Goal: Task Accomplishment & Management: Use online tool/utility

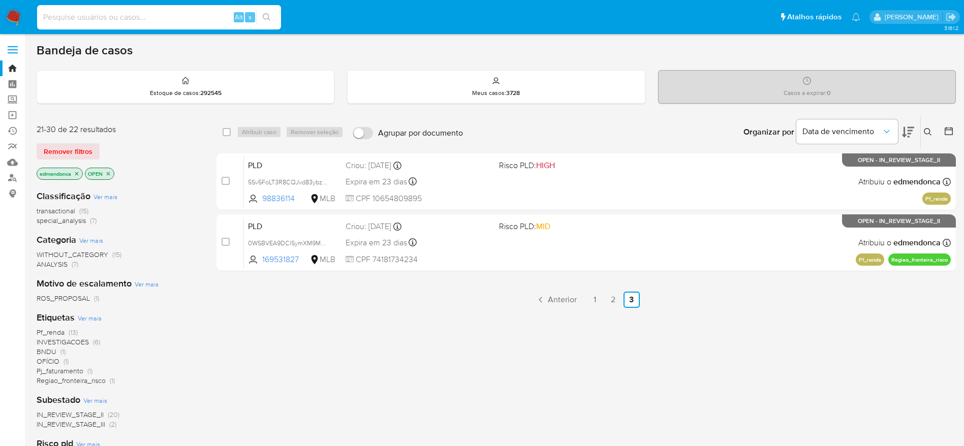
click at [199, 16] on input at bounding box center [159, 17] width 244 height 13
paste input "51MIxi9iUSybvQyrt9P4xeBB"
type input "51MIxi9iUSybvQyrt9P4xeBB"
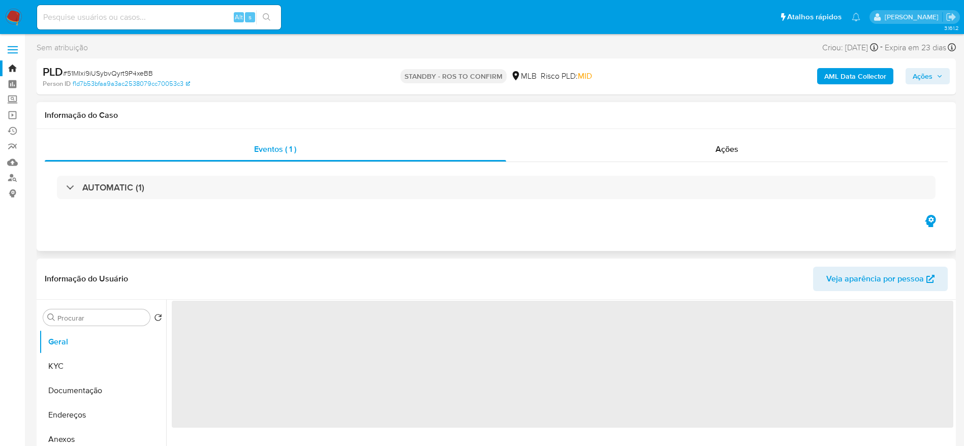
select select "10"
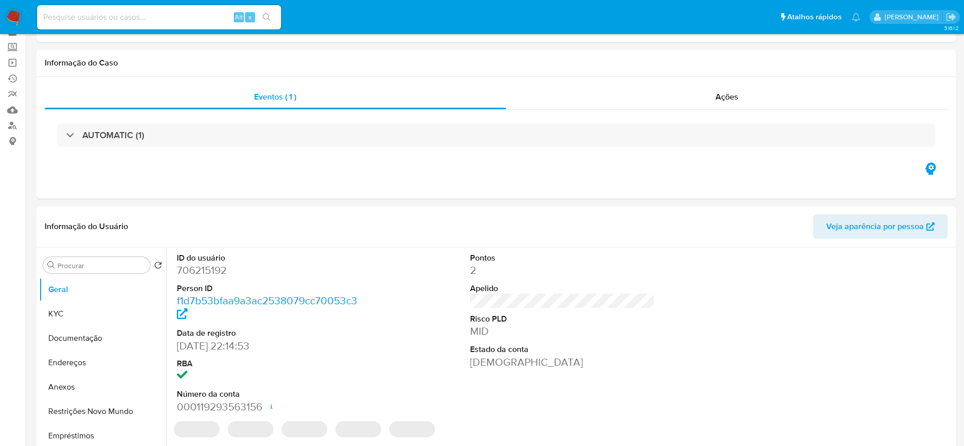
scroll to position [76, 0]
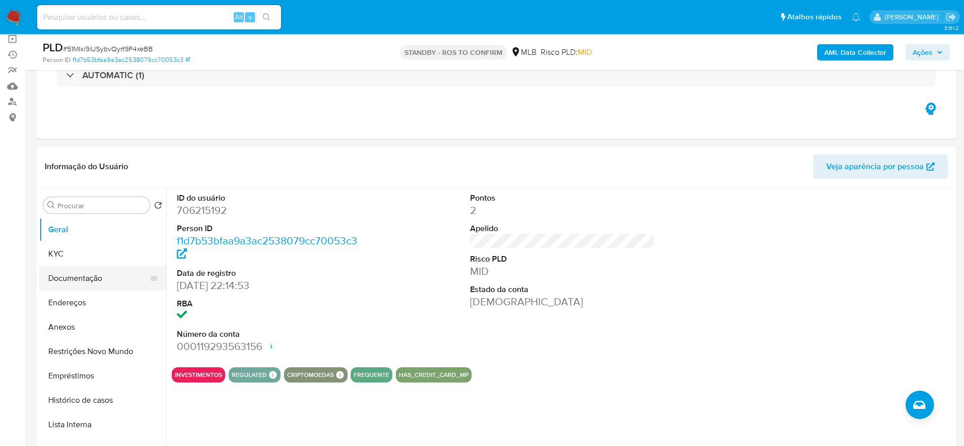
click at [64, 279] on button "Documentação" at bounding box center [98, 278] width 119 height 24
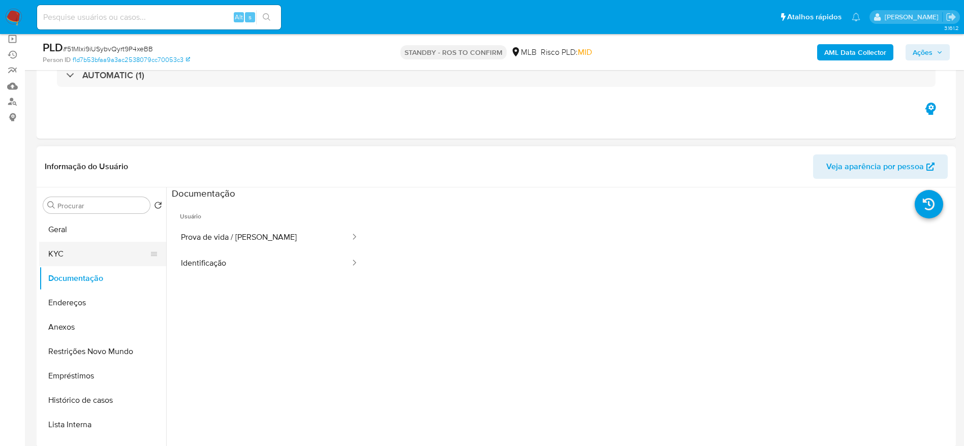
click at [66, 257] on button "KYC" at bounding box center [98, 254] width 119 height 24
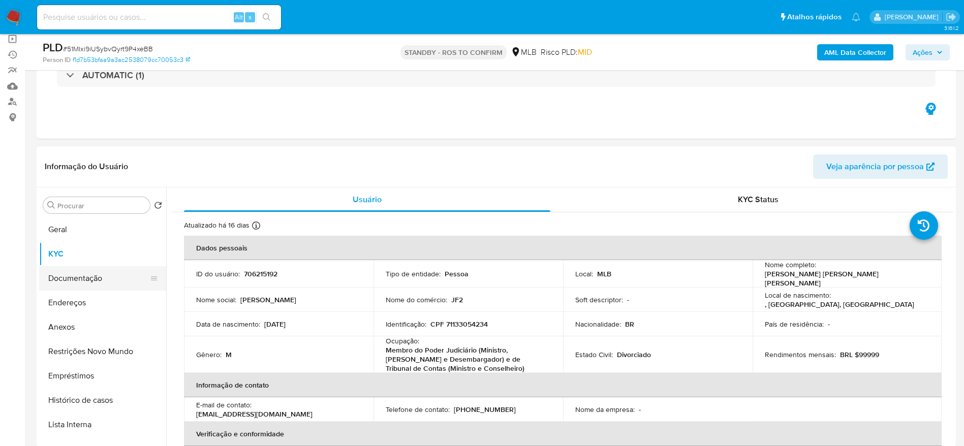
click at [79, 275] on button "Documentação" at bounding box center [98, 278] width 119 height 24
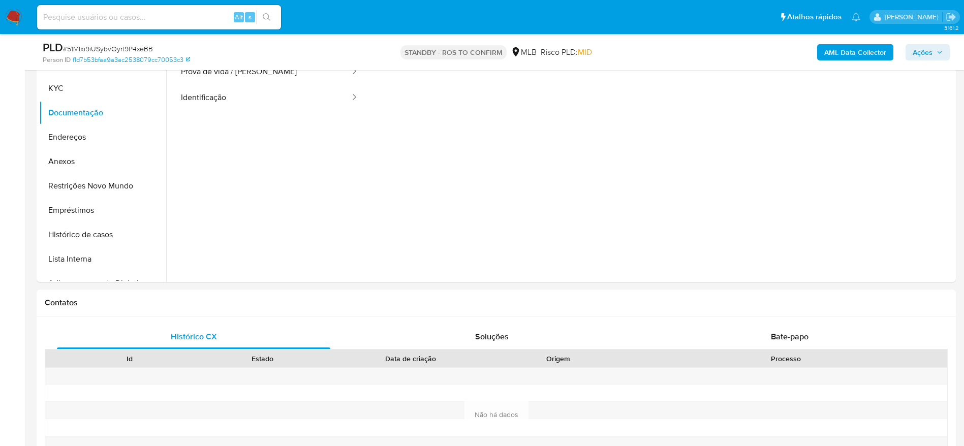
scroll to position [381, 0]
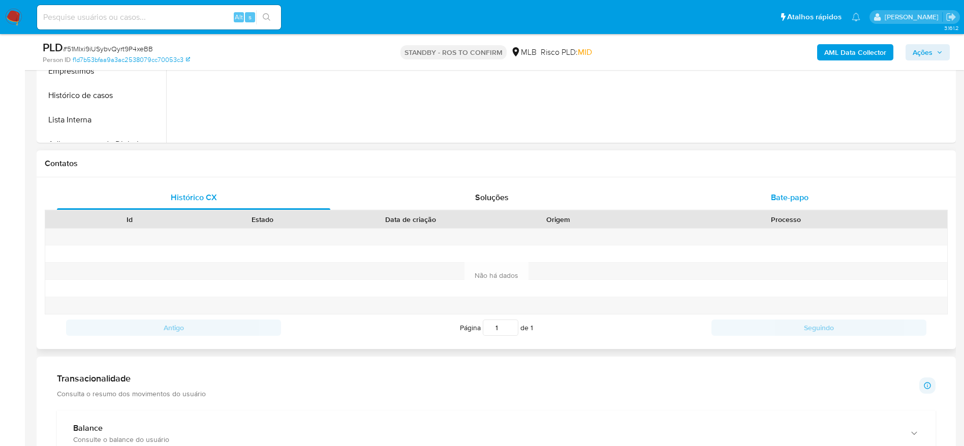
click at [706, 189] on div "Bate-papo" at bounding box center [789, 197] width 273 height 24
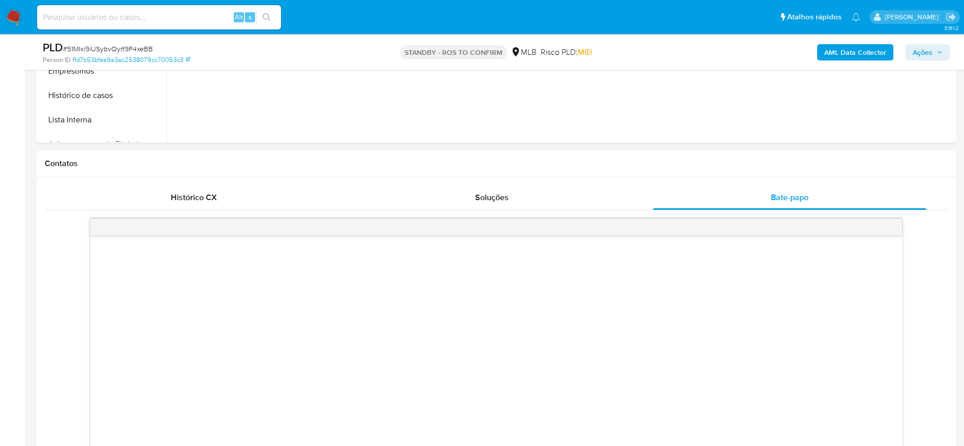
scroll to position [0, 0]
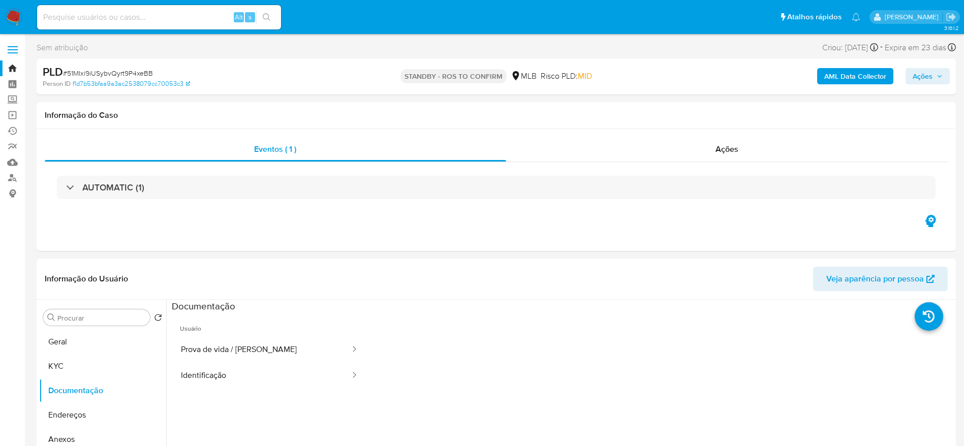
click at [135, 75] on span "# 51MIxi9iUSybvQyrt9P4xeBB" at bounding box center [108, 73] width 90 height 10
copy span "51MIxi9iUSybvQyrt9P4xeBB"
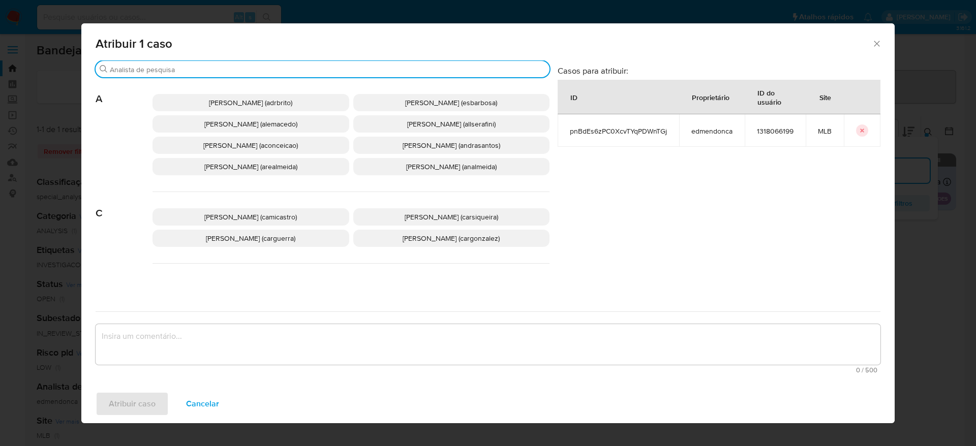
click at [874, 46] on icon "Fechar a janela" at bounding box center [876, 44] width 6 height 6
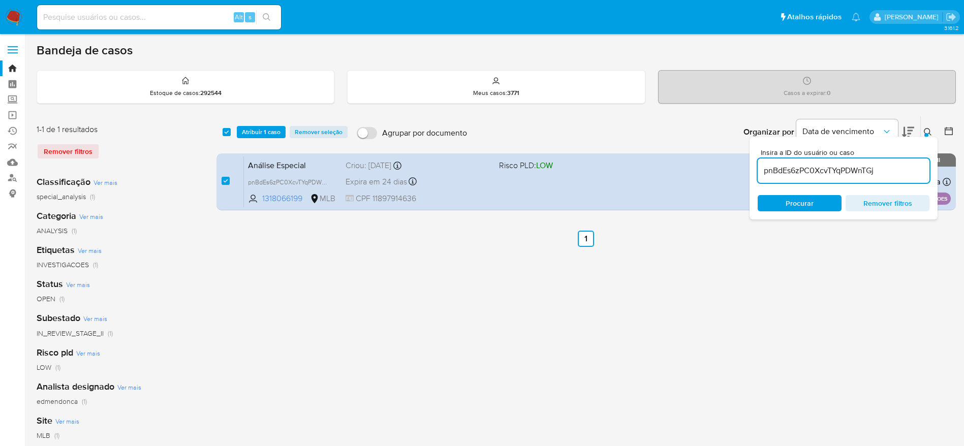
click at [58, 155] on div "Remover filtros" at bounding box center [118, 151] width 163 height 16
click at [7, 19] on img at bounding box center [13, 17] width 17 height 17
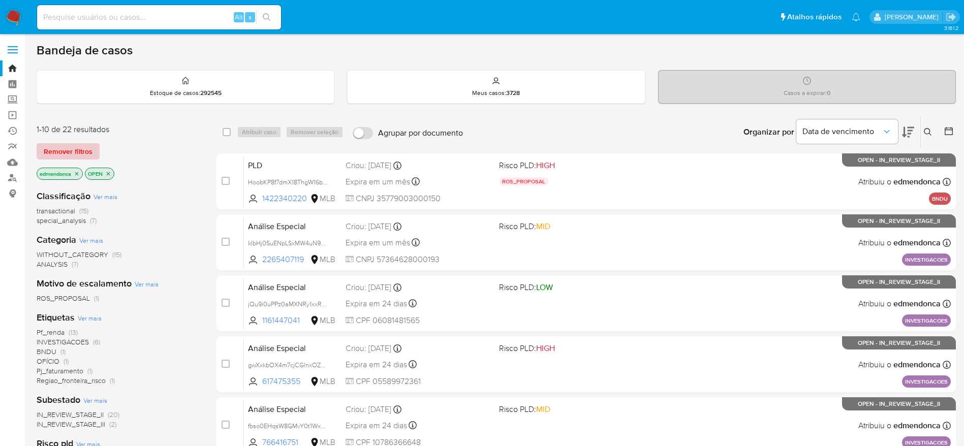
click at [80, 148] on span "Remover filtros" at bounding box center [68, 151] width 49 height 14
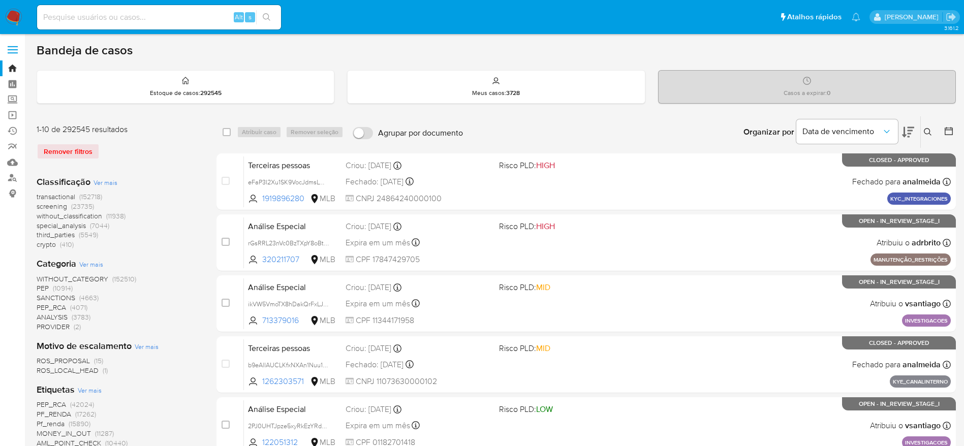
click at [932, 127] on button at bounding box center [929, 132] width 17 height 12
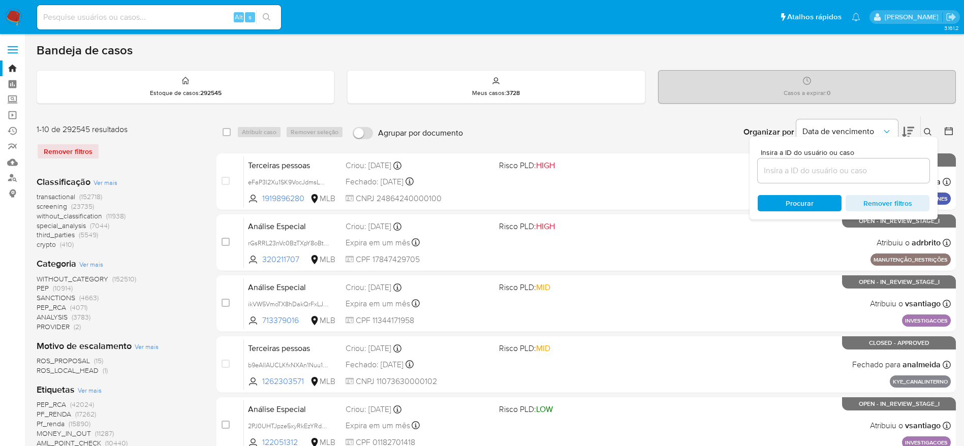
click at [871, 171] on input at bounding box center [844, 170] width 172 height 13
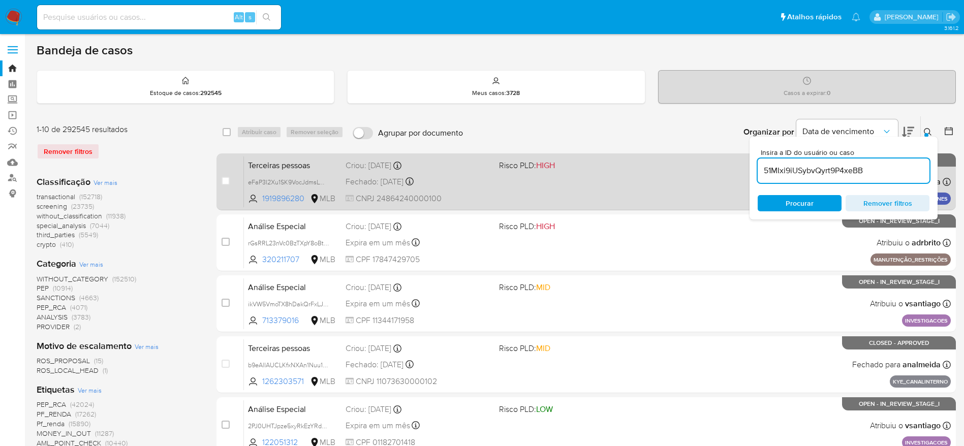
type input "51MIxi9iUSybvQyrt9P4xeBB"
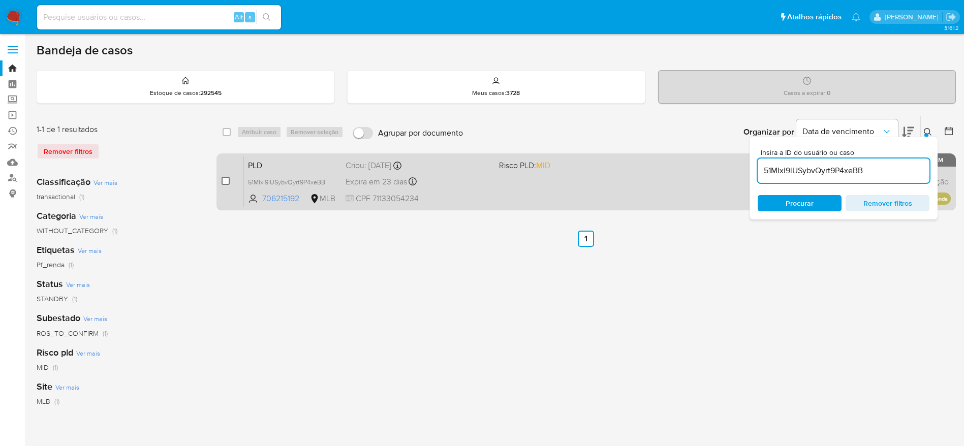
click at [229, 178] on div "case-item-checkbox Incapaz de atribuir o caso" at bounding box center [233, 181] width 22 height 51
click at [228, 178] on input "checkbox" at bounding box center [226, 181] width 8 height 8
checkbox input "true"
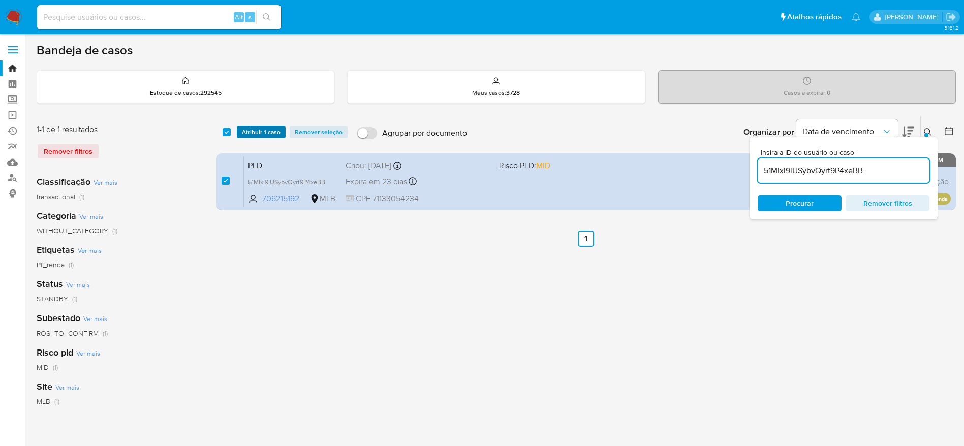
click at [263, 133] on span "Atribuir 1 caso" at bounding box center [261, 132] width 39 height 10
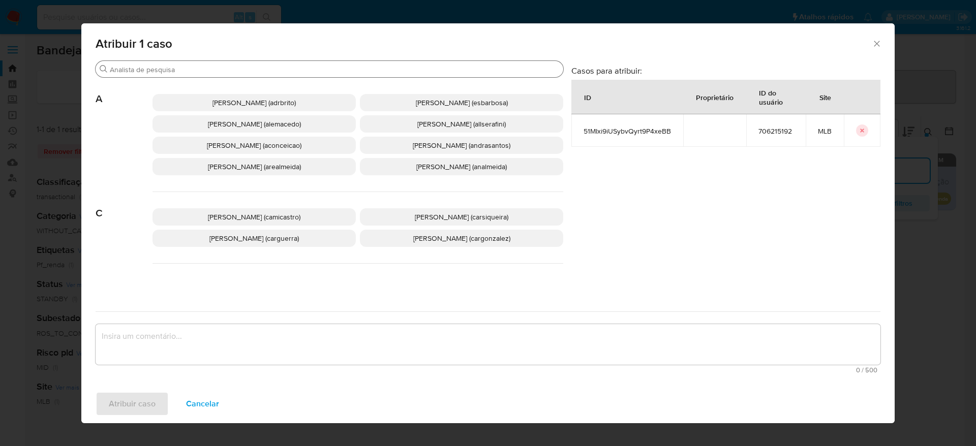
click at [229, 67] on input "Buscar" at bounding box center [334, 69] width 449 height 9
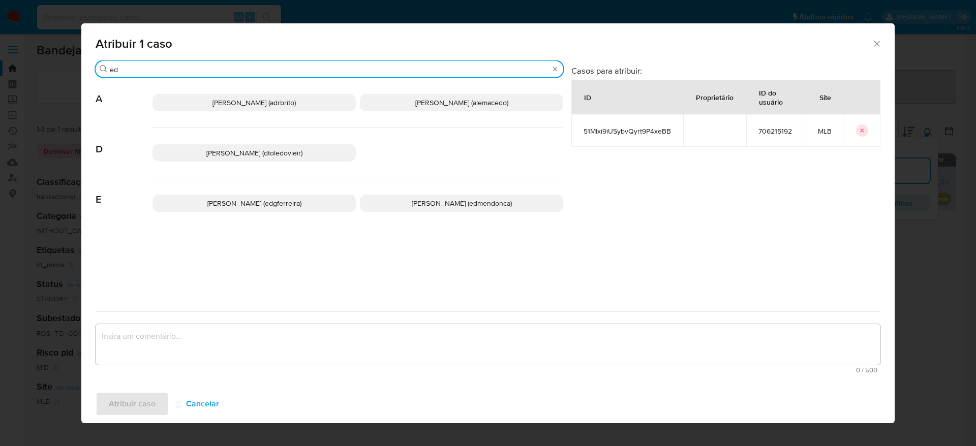
type input "ed"
click at [413, 201] on span "Eduardo Mendonca Dutra (edmendonca)" at bounding box center [462, 203] width 100 height 10
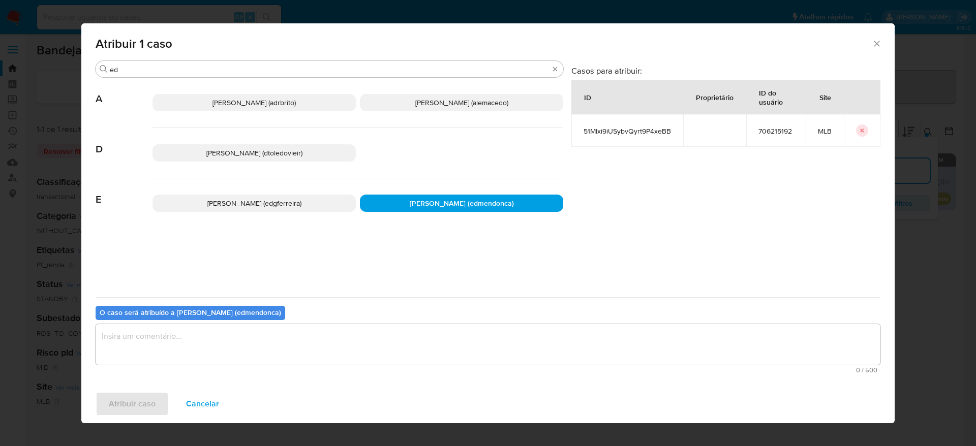
click at [322, 355] on textarea "assign-modal" at bounding box center [488, 344] width 784 height 41
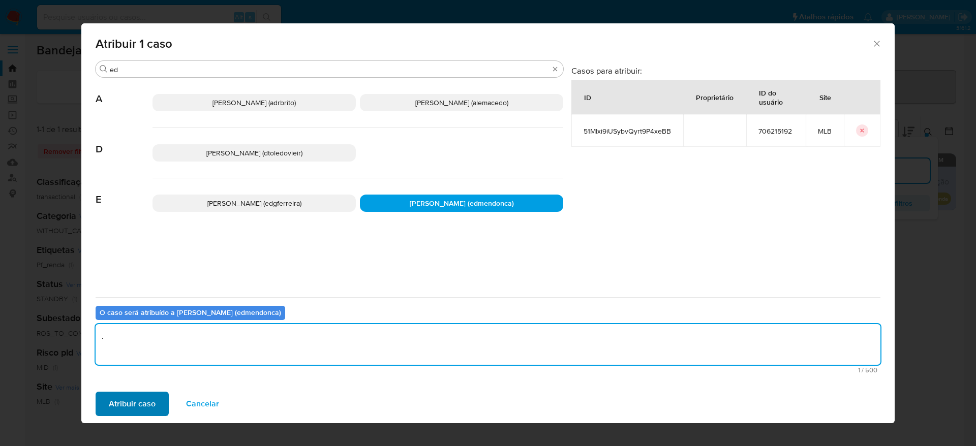
type textarea "."
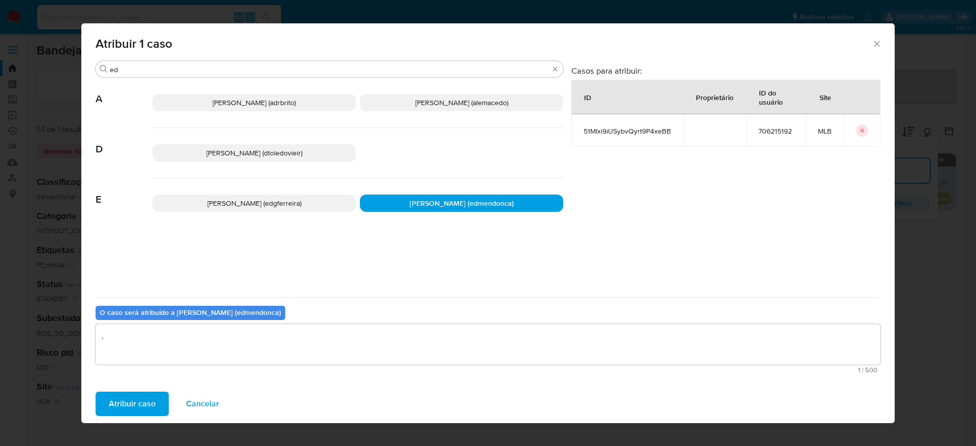
click at [122, 410] on span "Atribuir caso" at bounding box center [132, 404] width 47 height 22
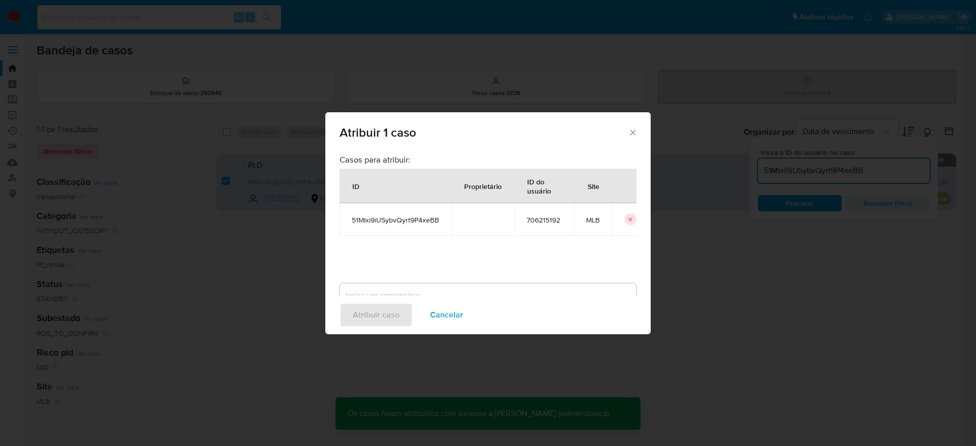
checkbox input "false"
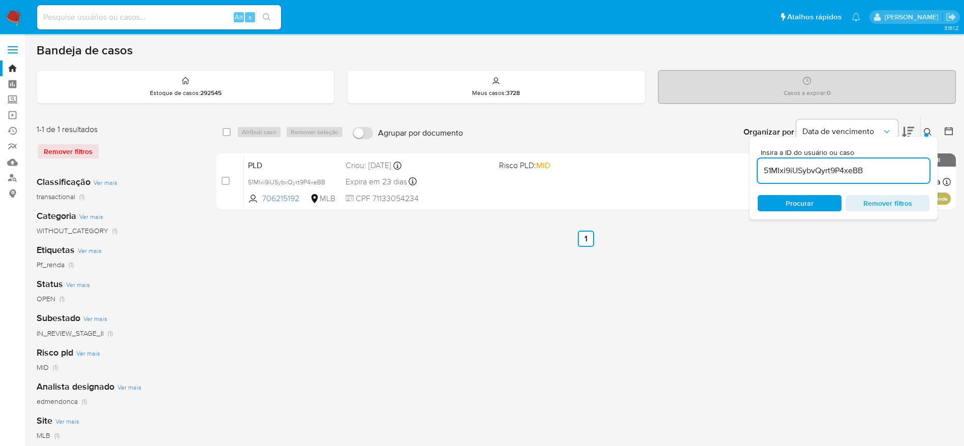
click at [788, 171] on input "51MIxi9iUSybvQyrt9P4xeBB" at bounding box center [844, 170] width 172 height 13
paste input "NHpzuy0GRUGJnys2EwprXOdZ"
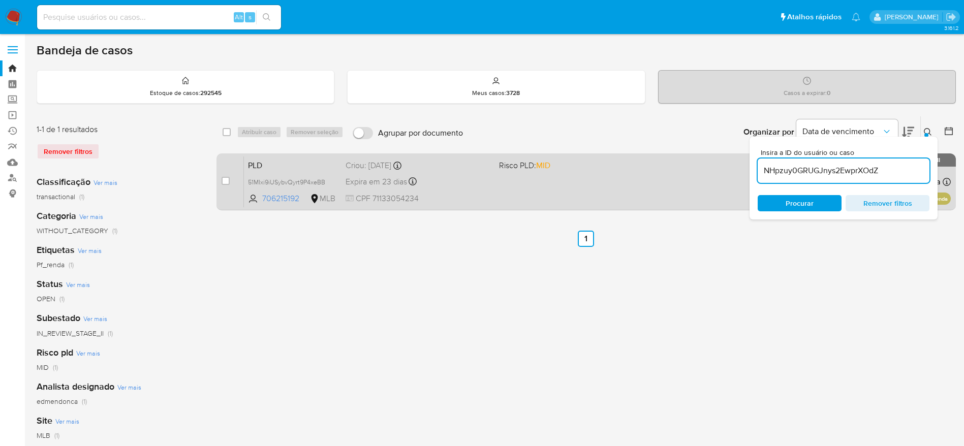
type input "NHpzuy0GRUGJnys2EwprXOdZ"
click at [225, 181] on input "checkbox" at bounding box center [226, 181] width 8 height 8
checkbox input "true"
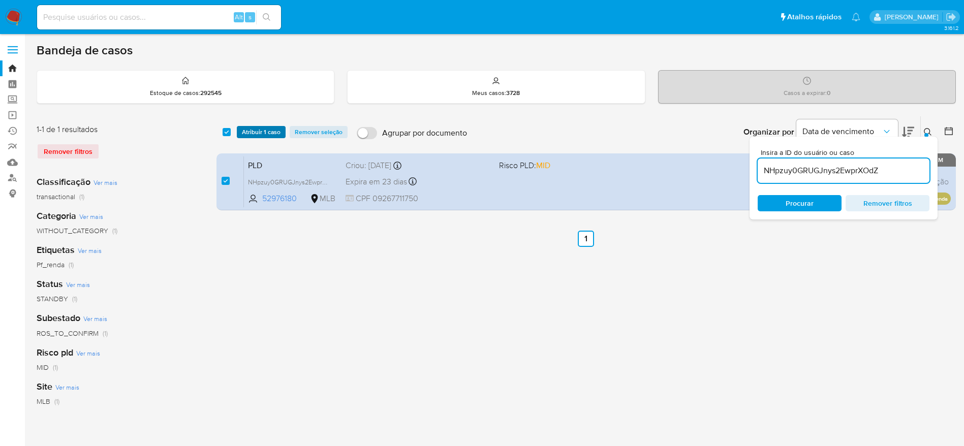
click at [266, 135] on span "Atribuir 1 caso" at bounding box center [261, 132] width 39 height 10
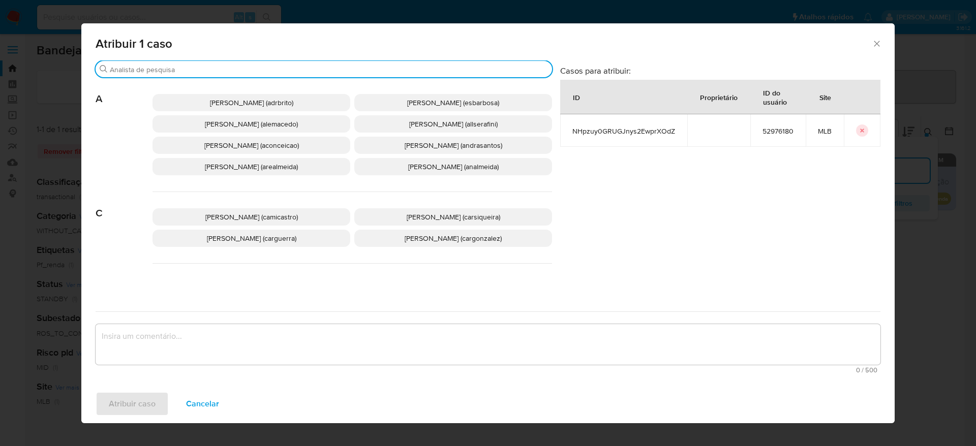
click at [233, 72] on input "Buscar" at bounding box center [329, 69] width 438 height 9
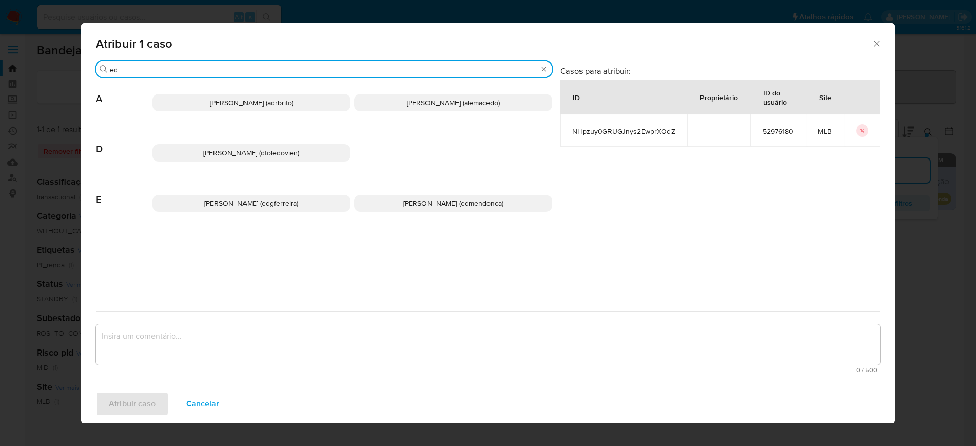
type input "ed"
click at [403, 207] on span "Eduardo Mendonca Dutra (edmendonca)" at bounding box center [453, 203] width 100 height 10
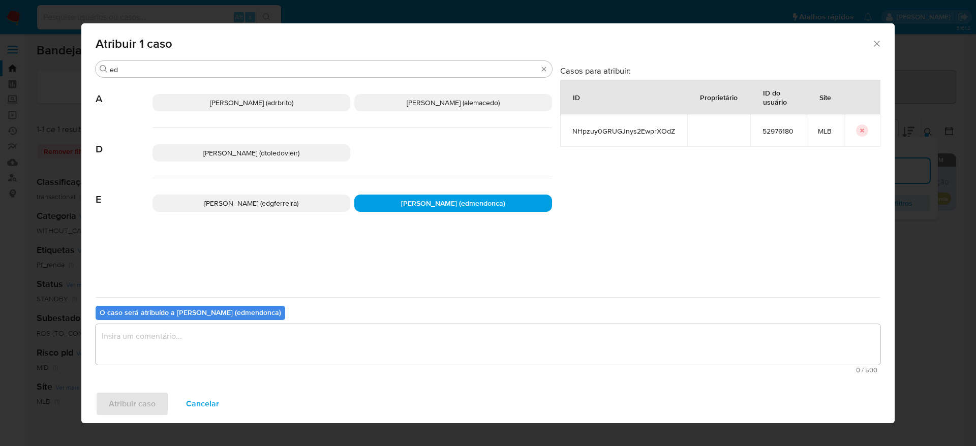
click at [355, 325] on textarea "assign-modal" at bounding box center [488, 344] width 784 height 41
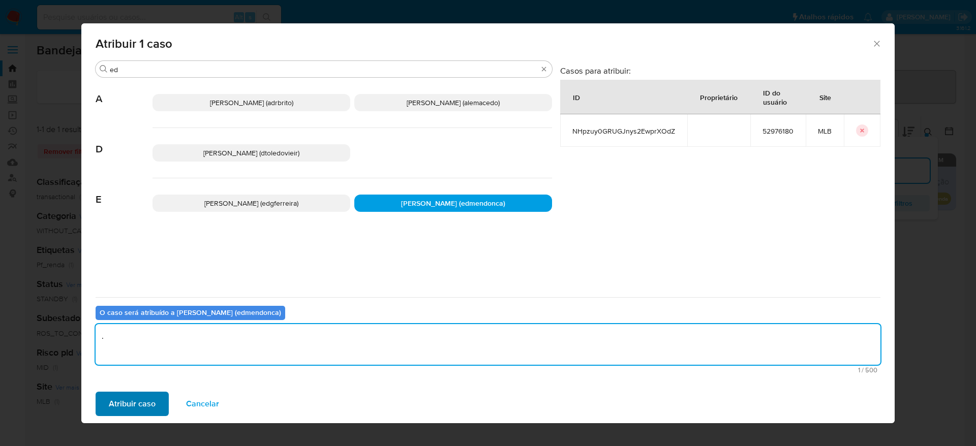
type textarea "."
click at [123, 411] on span "Atribuir caso" at bounding box center [132, 404] width 47 height 22
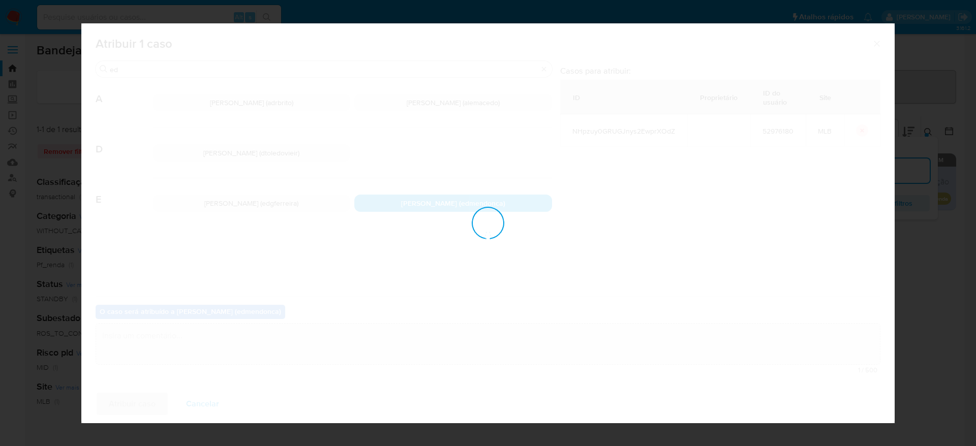
checkbox input "false"
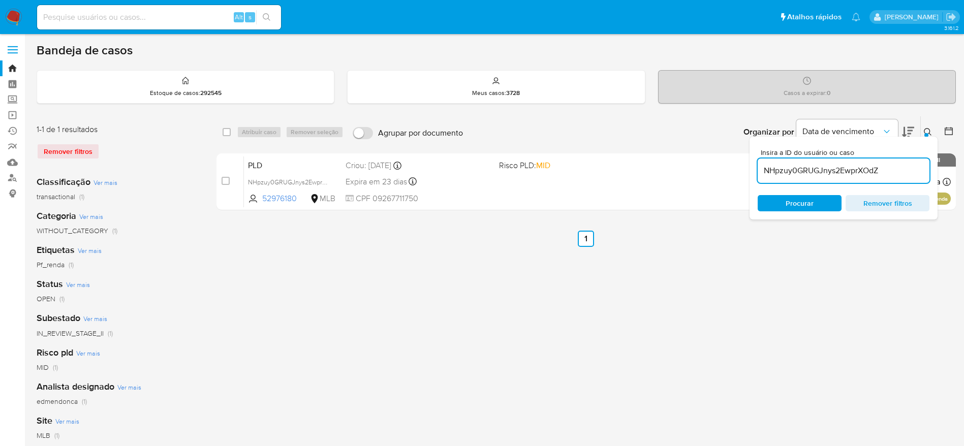
click at [803, 171] on input "NHpzuy0GRUGJnys2EwprXOdZ" at bounding box center [844, 170] width 172 height 13
paste input "T2OFOMBM58YSPVY1H01qyWTC"
type input "T2OFOMBM58YSPVY1H01qyWTC"
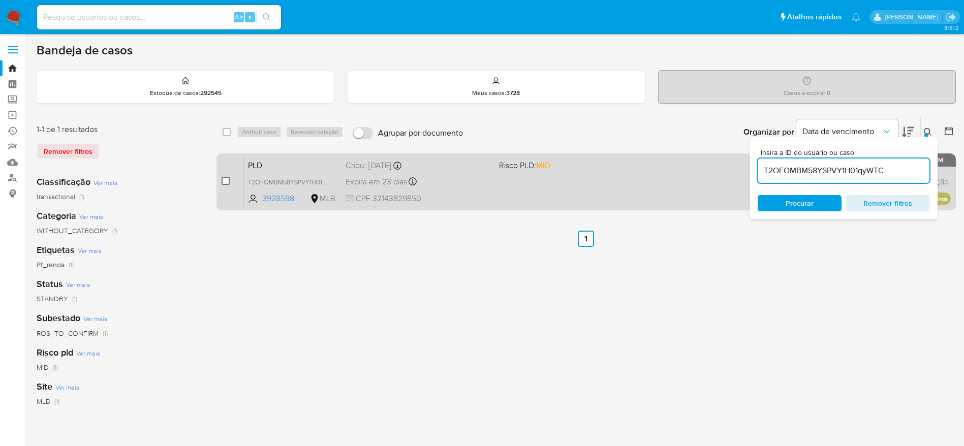
click at [224, 179] on input "checkbox" at bounding box center [226, 181] width 8 height 8
checkbox input "true"
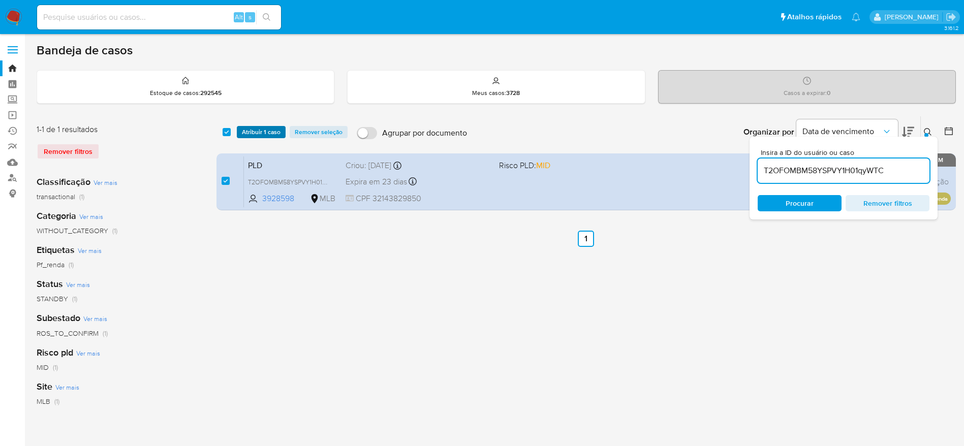
click at [257, 133] on span "Atribuir 1 caso" at bounding box center [261, 132] width 39 height 10
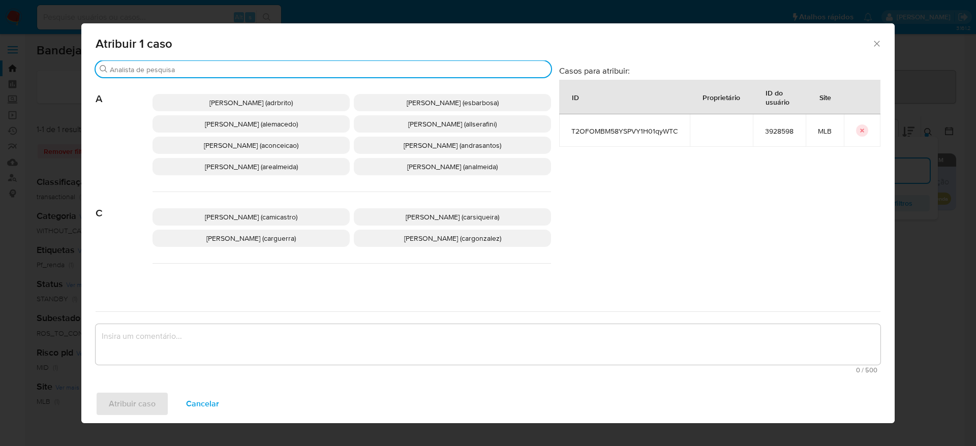
click at [245, 69] on input "Buscar" at bounding box center [328, 69] width 437 height 9
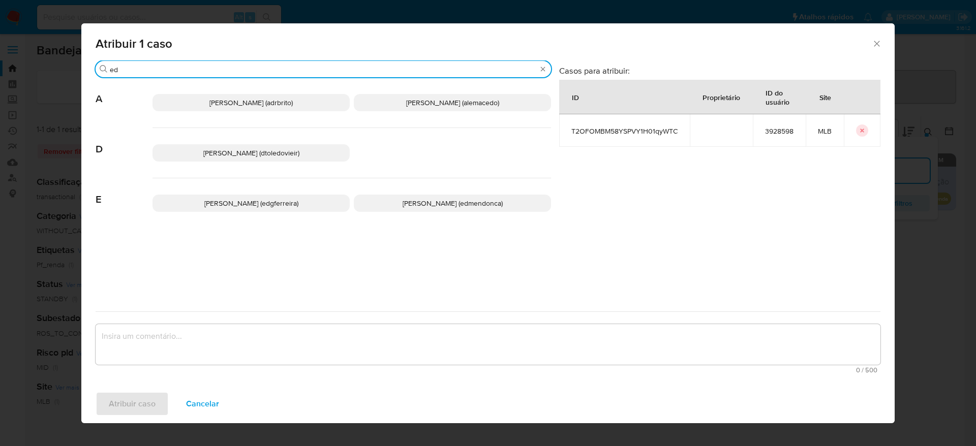
type input "ed"
click at [437, 199] on span "Eduardo Mendonca Dutra (edmendonca)" at bounding box center [452, 203] width 100 height 10
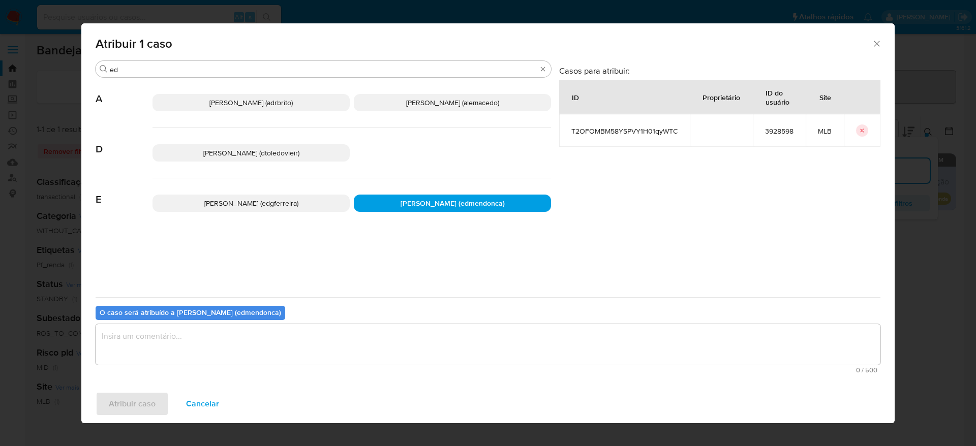
click at [362, 348] on textarea "assign-modal" at bounding box center [488, 344] width 784 height 41
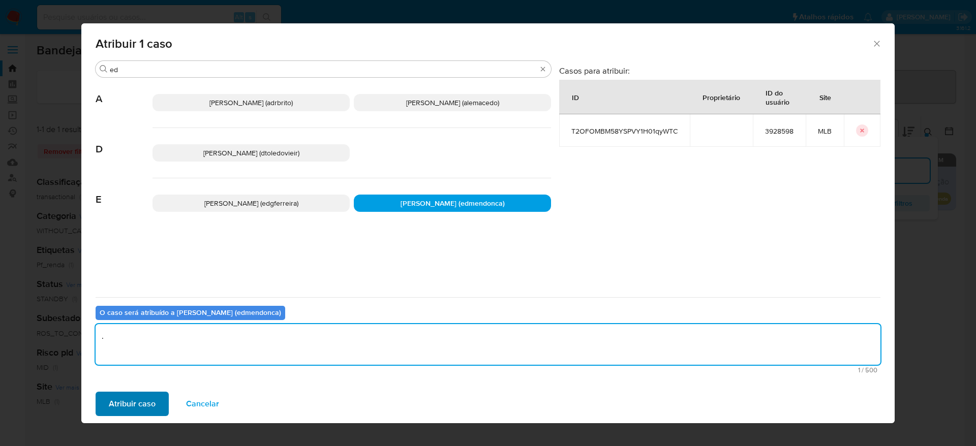
type textarea "."
click at [142, 397] on span "Atribuir caso" at bounding box center [132, 404] width 47 height 22
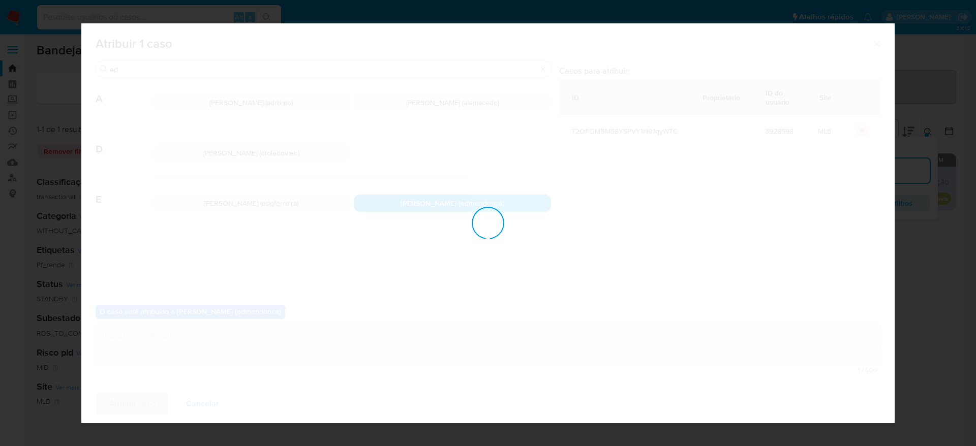
checkbox input "false"
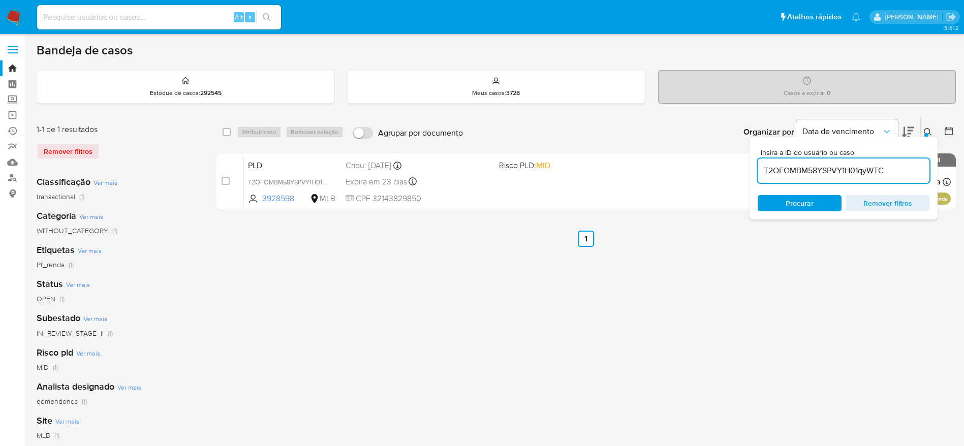
click at [800, 168] on input "T2OFOMBM58YSPVY1H01qyWTC" at bounding box center [844, 170] width 172 height 13
paste input "z9kHVO2Cbv33RH09xnekZi8e"
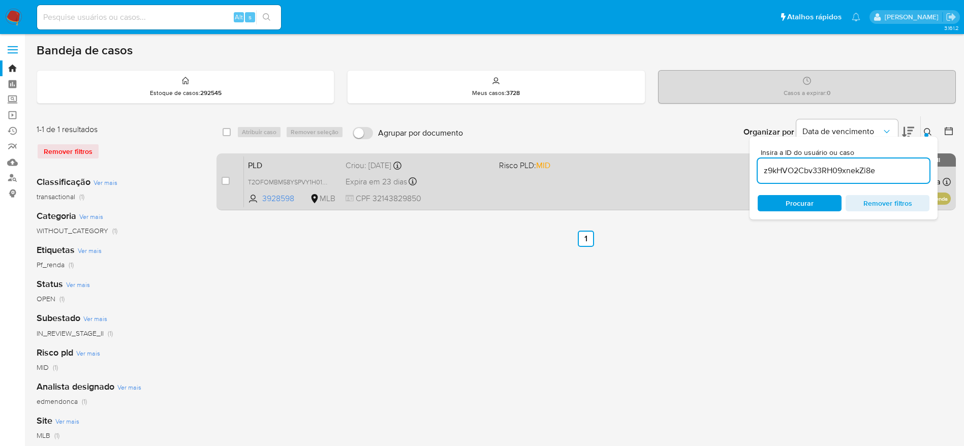
type input "z9kHVO2Cbv33RH09xnekZi8e"
click at [225, 182] on input "checkbox" at bounding box center [226, 181] width 8 height 8
checkbox input "true"
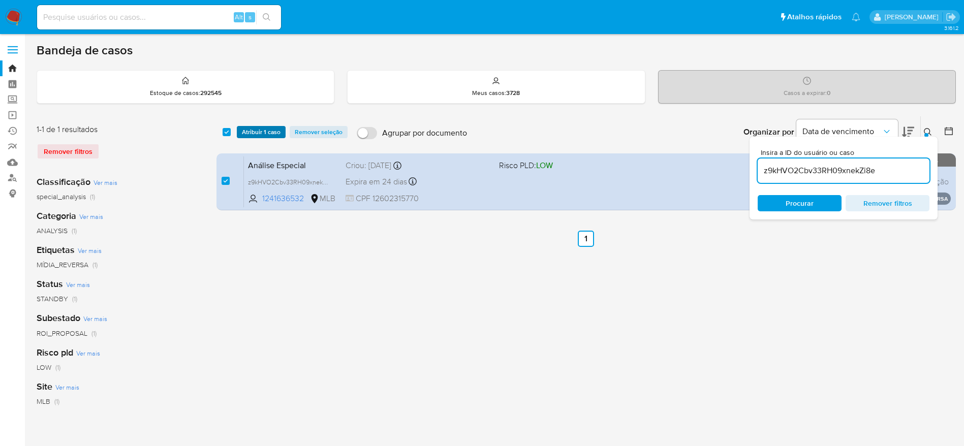
click at [271, 132] on span "Atribuir 1 caso" at bounding box center [261, 132] width 39 height 10
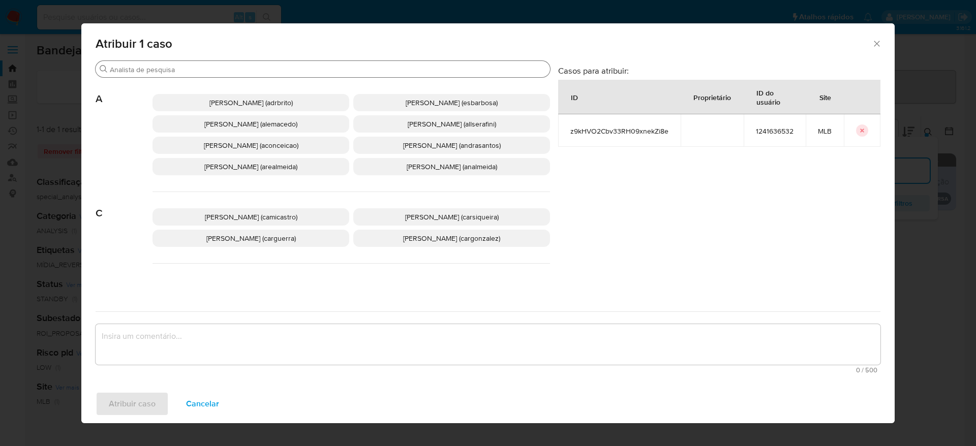
click at [237, 65] on input "Buscar" at bounding box center [328, 69] width 436 height 9
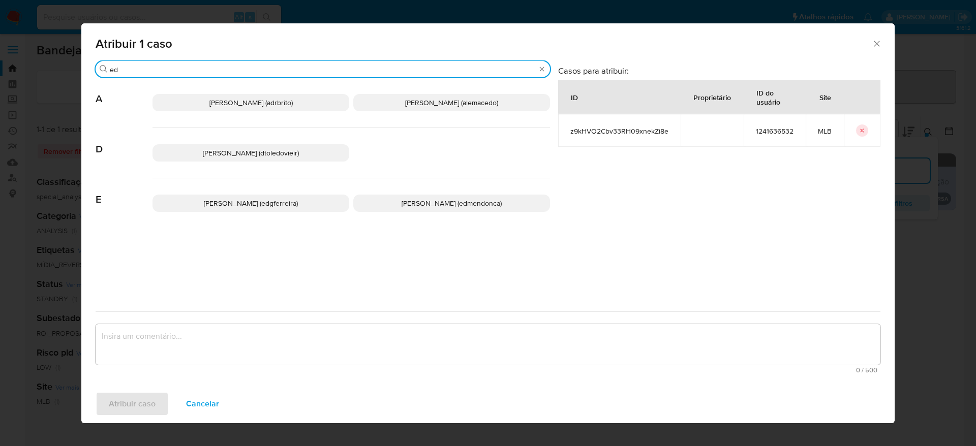
type input "ed"
click at [411, 206] on span "Eduardo Mendonca Dutra (edmendonca)" at bounding box center [451, 203] width 100 height 10
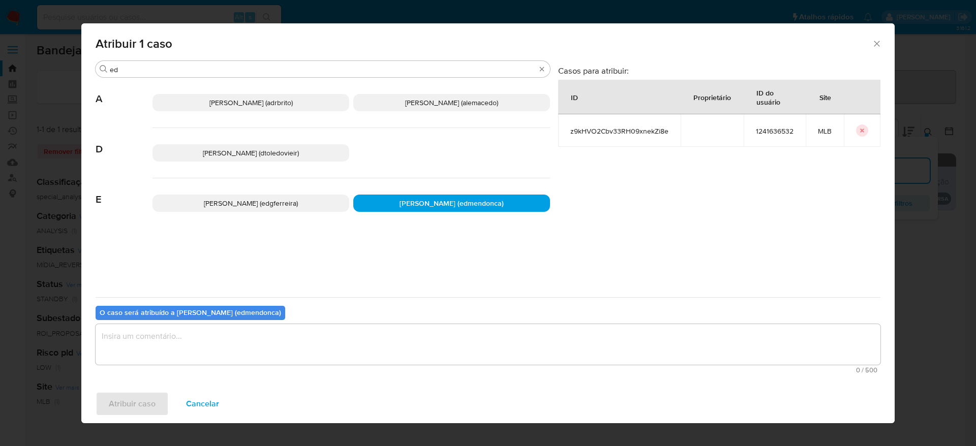
click at [390, 349] on textarea "assign-modal" at bounding box center [488, 344] width 784 height 41
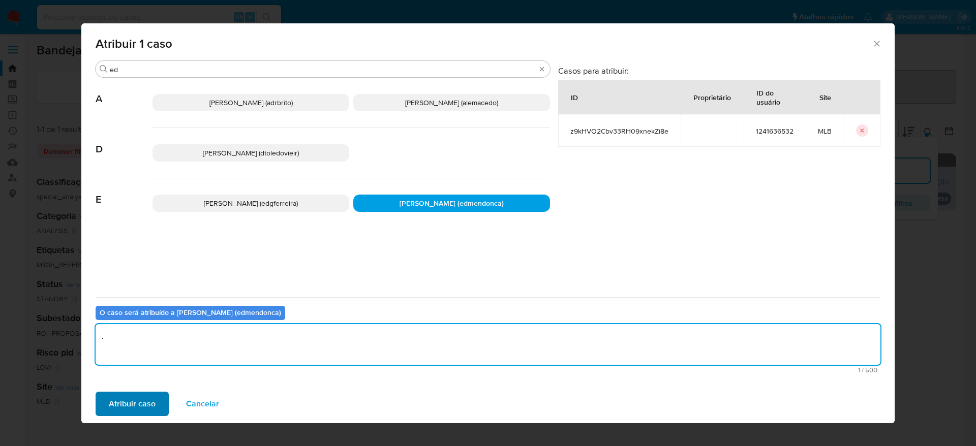
type textarea "."
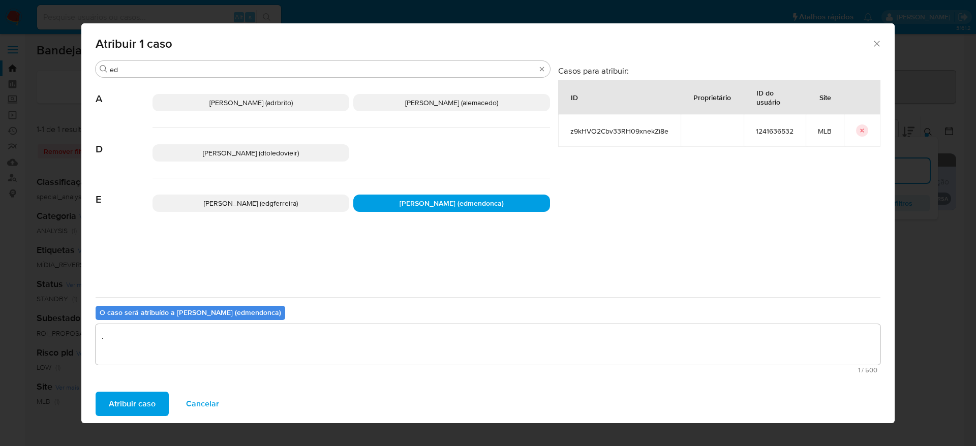
click at [166, 400] on button "Atribuir caso" at bounding box center [132, 404] width 73 height 24
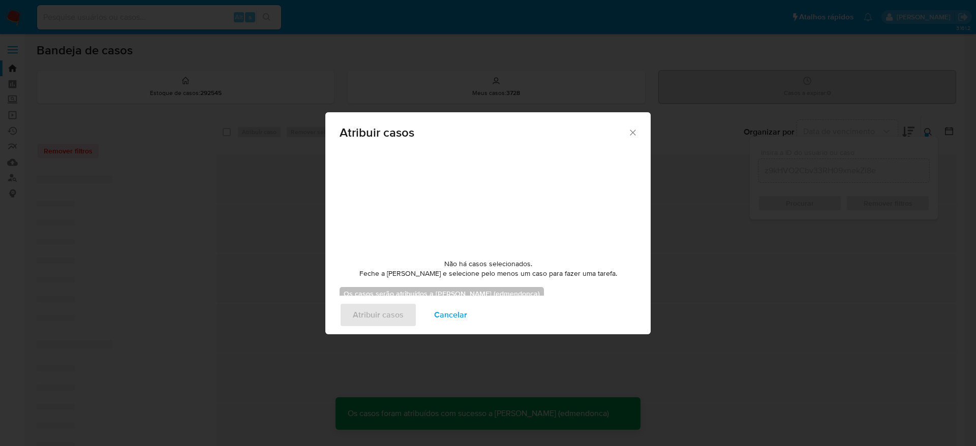
checkbox input "false"
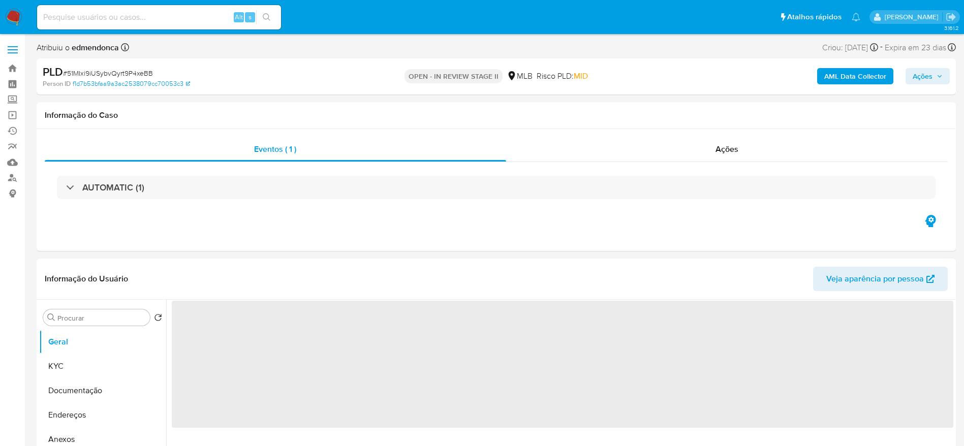
select select "10"
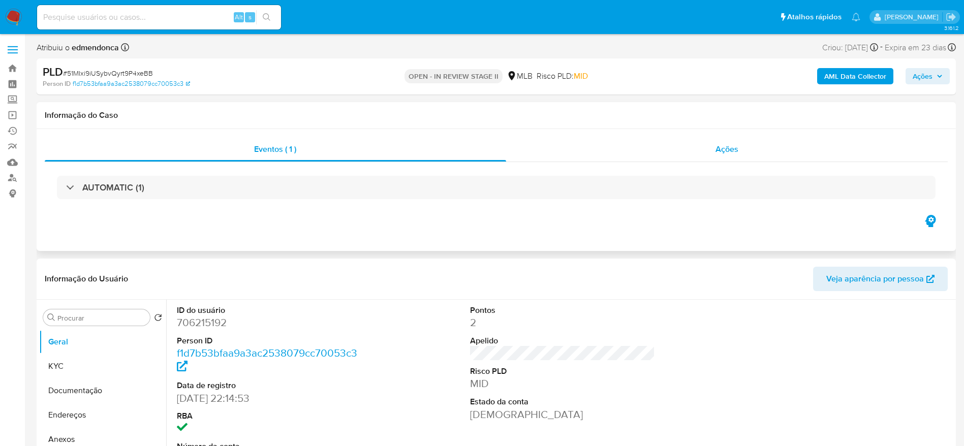
click at [622, 151] on div "Ações" at bounding box center [727, 149] width 442 height 24
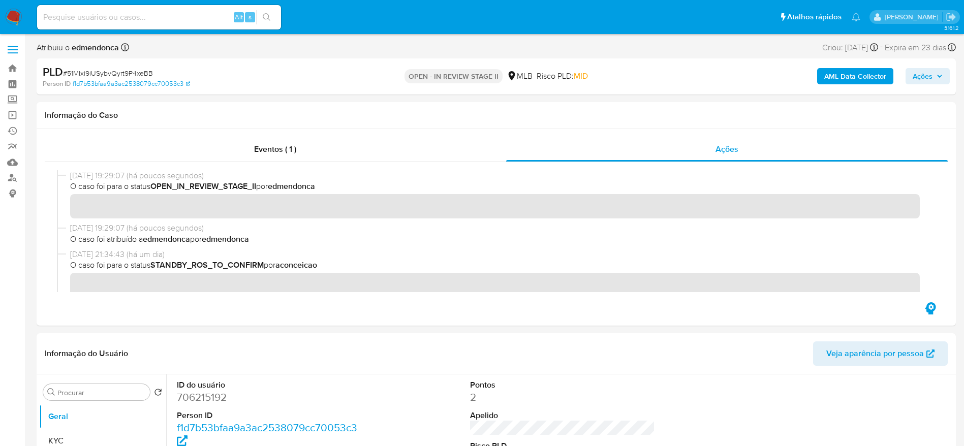
click at [177, 24] on div "Alt s" at bounding box center [159, 17] width 244 height 24
click at [176, 22] on input at bounding box center [159, 17] width 244 height 13
paste input "NHpzuy0GRUGJnys2EwprXOdZ"
type input "NHpzuy0GRUGJnys2EwprXOdZ"
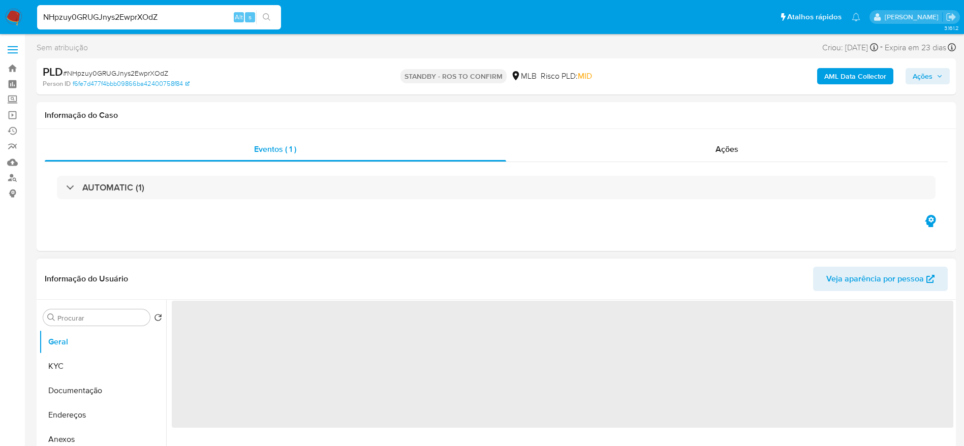
select select "10"
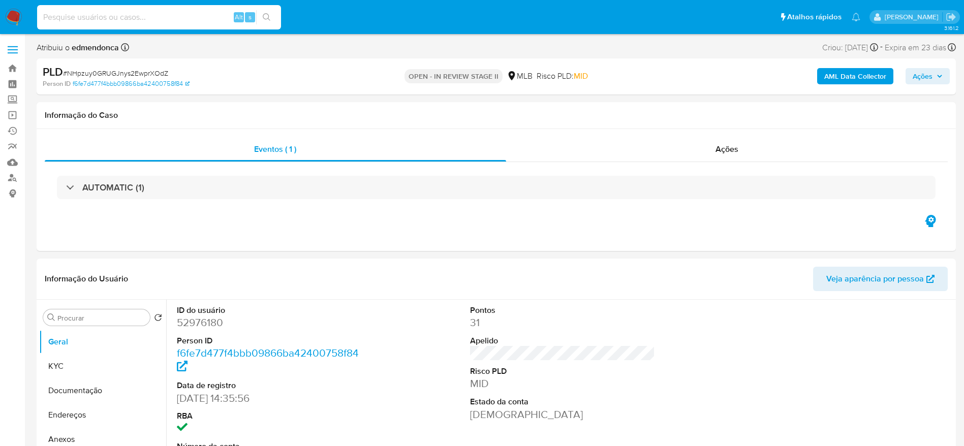
click at [189, 18] on input at bounding box center [159, 17] width 244 height 13
paste input "T2OFOMBM58YSPVY1H01qyWTC"
type input "T2OFOMBM58YSPVY1H01qyWTC"
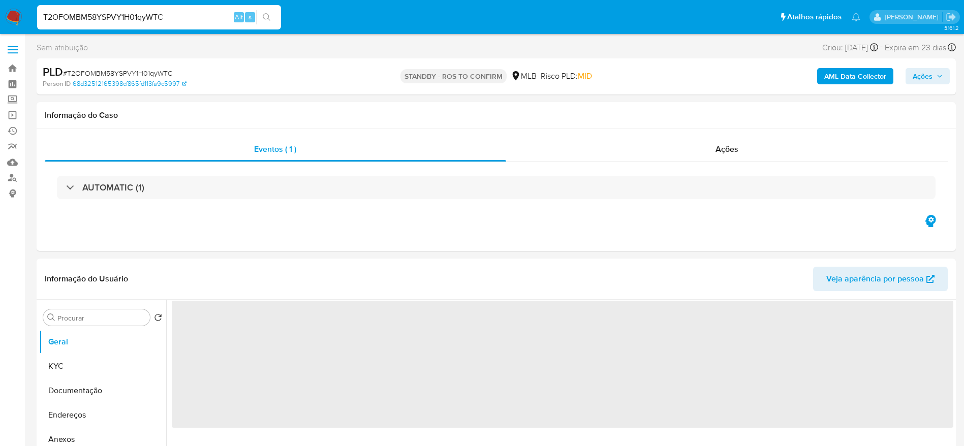
select select "10"
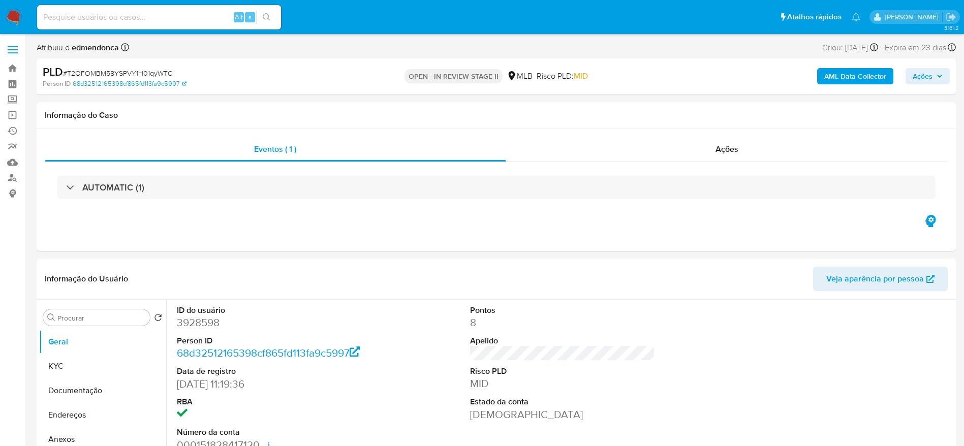
scroll to position [305, 0]
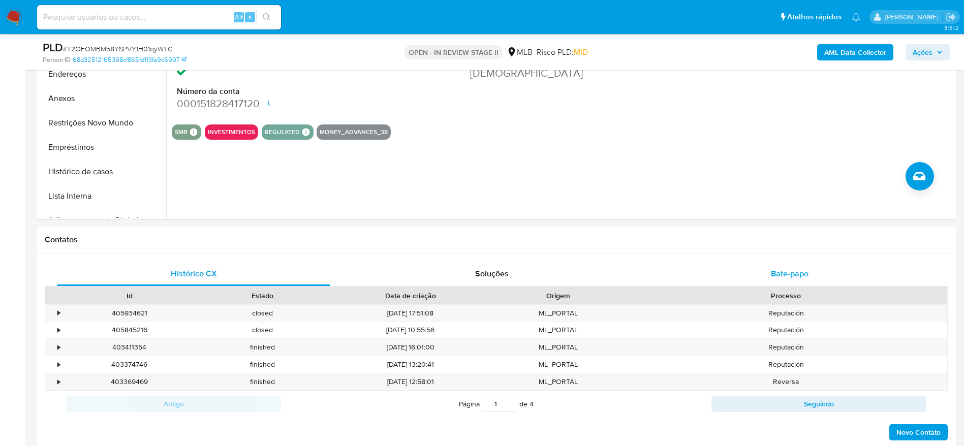
click at [747, 265] on div "Bate-papo" at bounding box center [789, 274] width 273 height 24
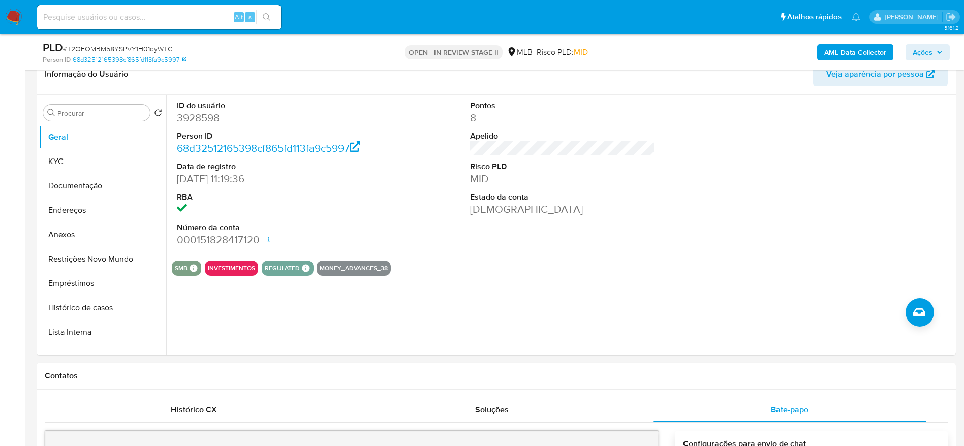
scroll to position [76, 0]
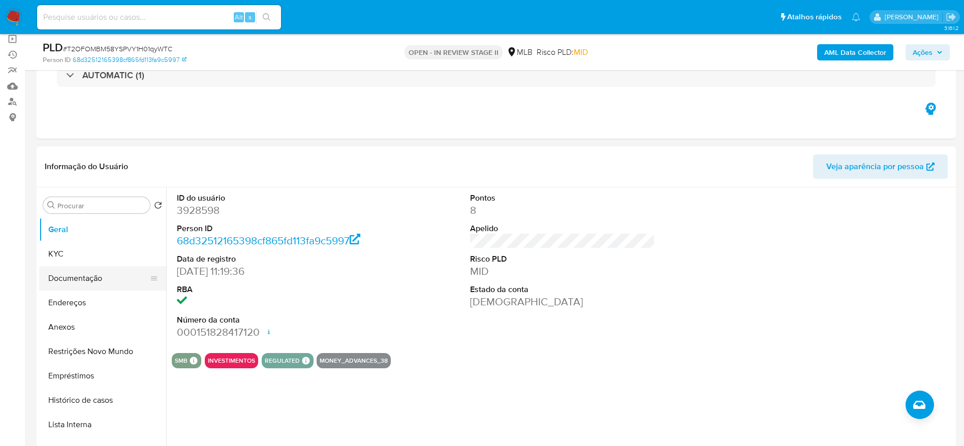
click at [75, 271] on button "Documentação" at bounding box center [98, 278] width 119 height 24
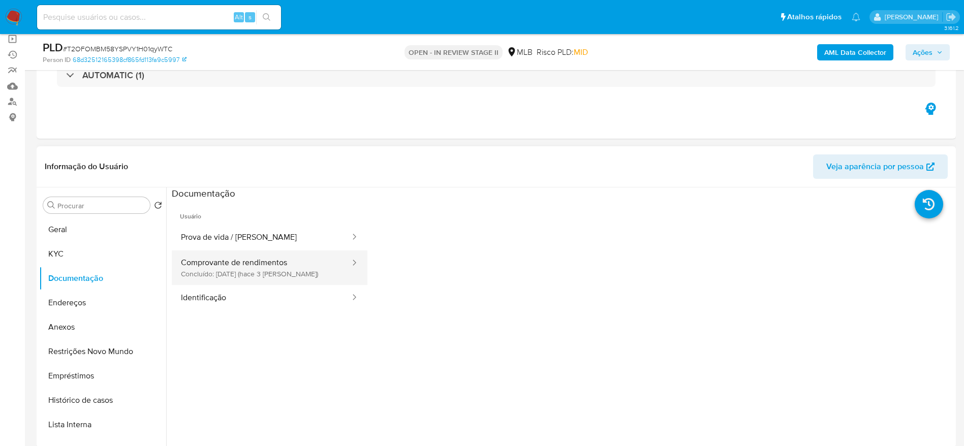
click at [268, 266] on button "Comprovante de rendimentos Concluído: 30/09/2025 (hace 3 días)" at bounding box center [261, 267] width 179 height 35
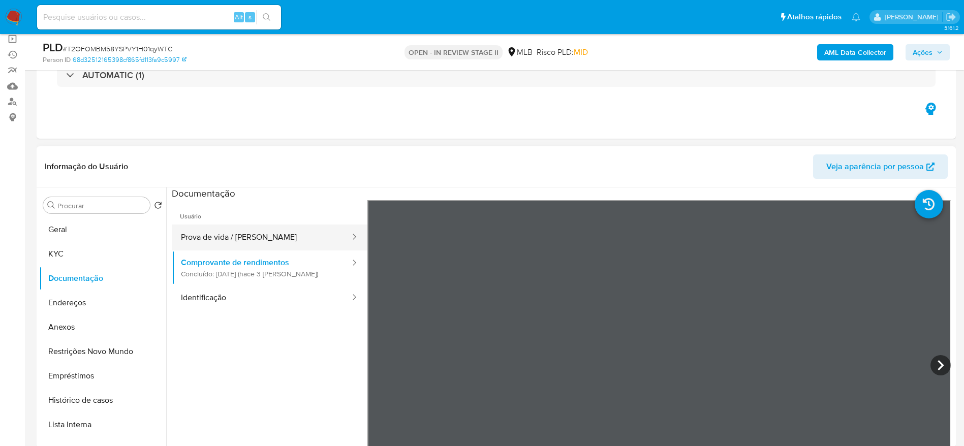
click at [232, 239] on button "Prova de vida / Selfie" at bounding box center [261, 238] width 179 height 26
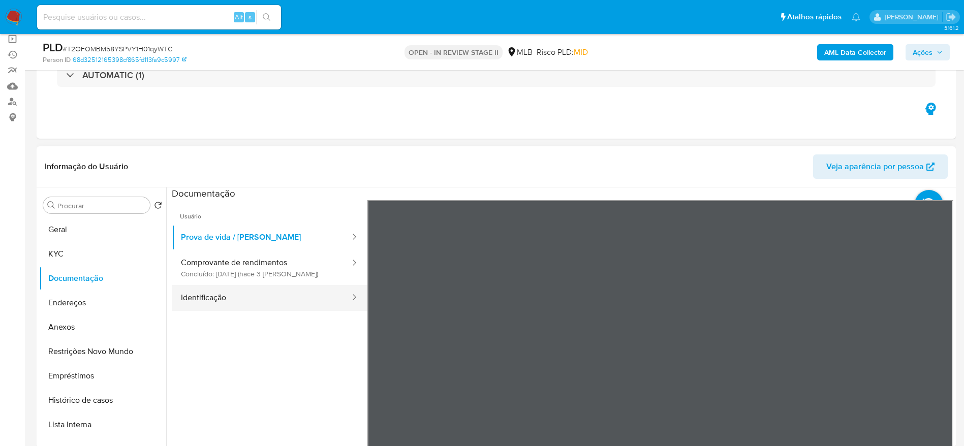
click at [275, 303] on button "Identificação" at bounding box center [261, 298] width 179 height 26
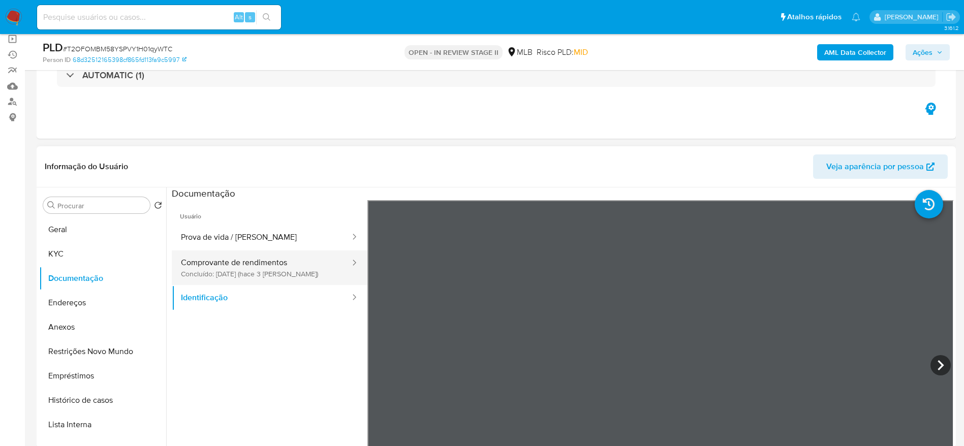
click at [280, 267] on button "Comprovante de rendimentos Concluído: 30/09/2025 (hace 3 días)" at bounding box center [261, 267] width 179 height 35
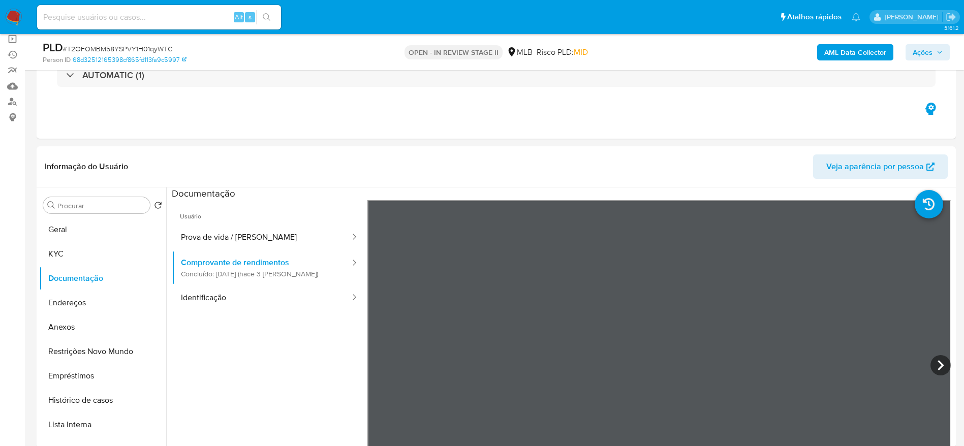
click at [196, 14] on input at bounding box center [159, 17] width 244 height 13
paste input "z9kHVO2Cbv33RH09xnekZi8e"
type input "z9kHVO2Cbv33RH09xnekZi8e"
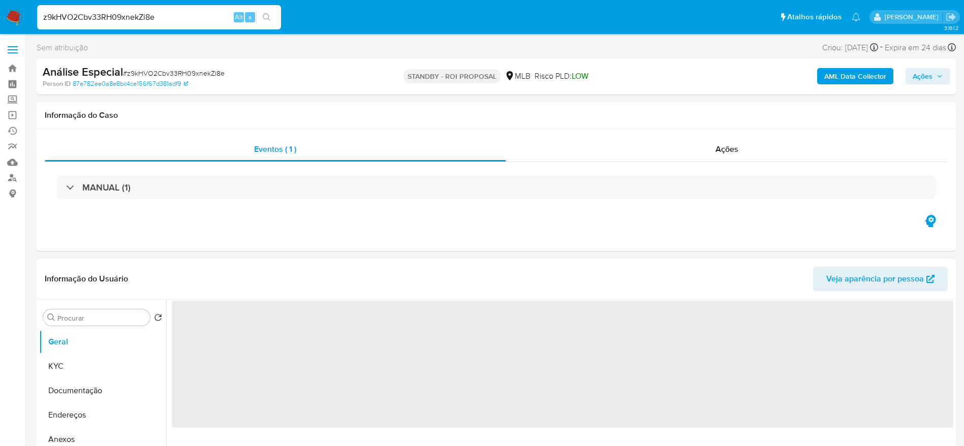
select select "10"
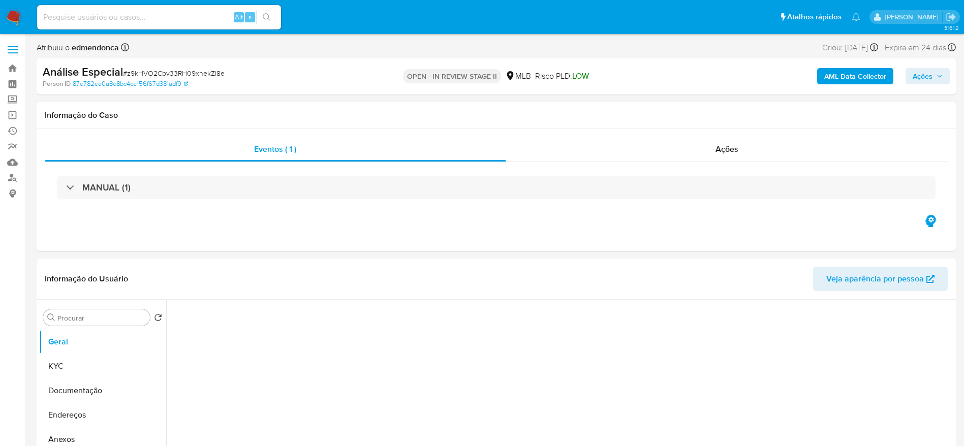
select select "10"
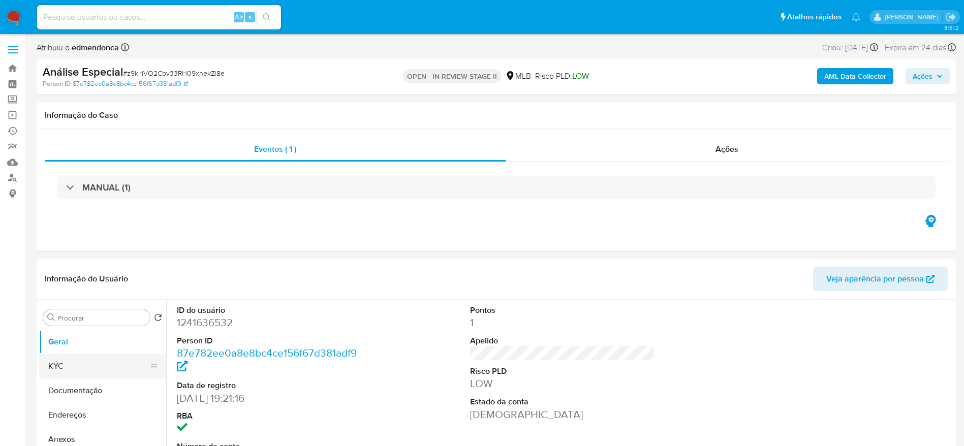
click at [65, 362] on button "KYC" at bounding box center [98, 366] width 119 height 24
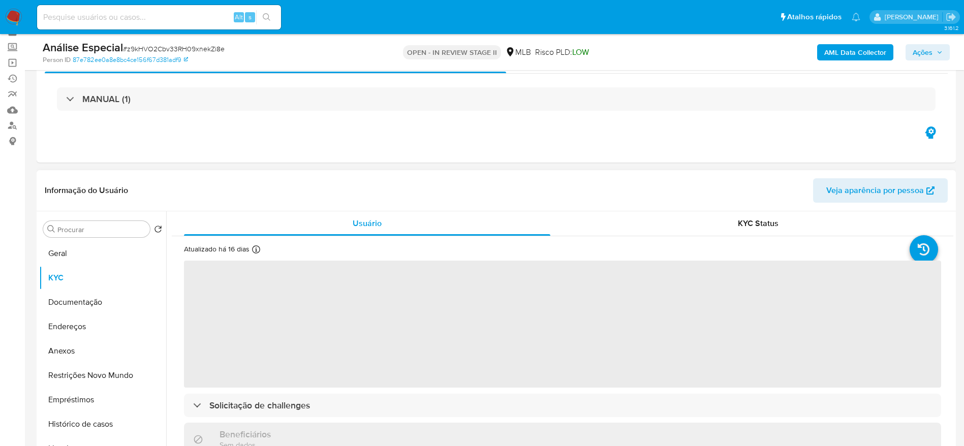
scroll to position [76, 0]
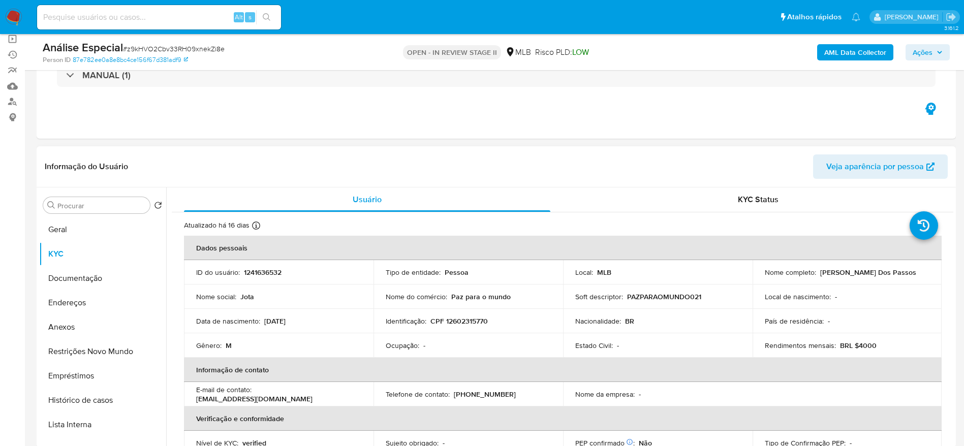
click at [473, 324] on p "CPF 12602315770" at bounding box center [458, 321] width 57 height 9
click at [473, 325] on p "CPF 12602315770" at bounding box center [458, 321] width 57 height 9
copy p "12602315770"
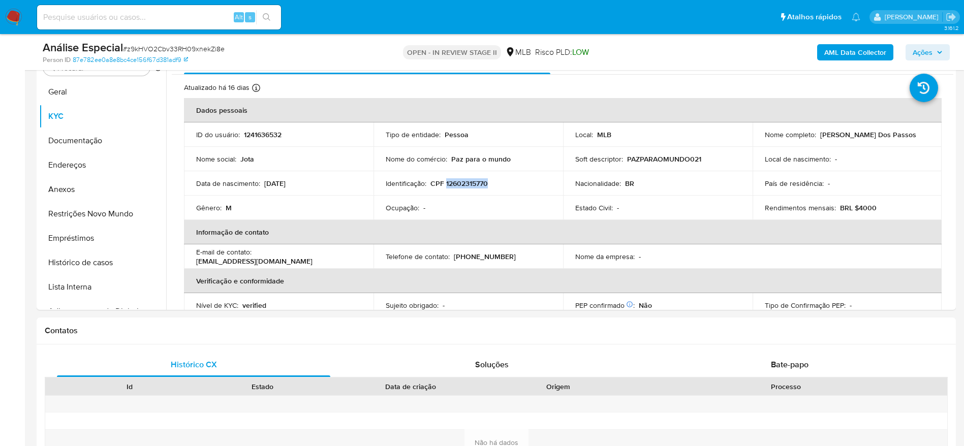
scroll to position [229, 0]
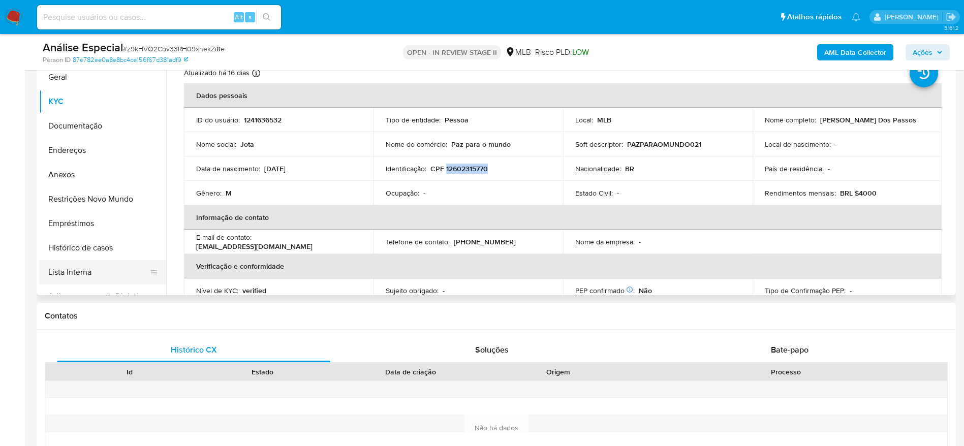
click at [81, 277] on button "Lista Interna" at bounding box center [98, 272] width 119 height 24
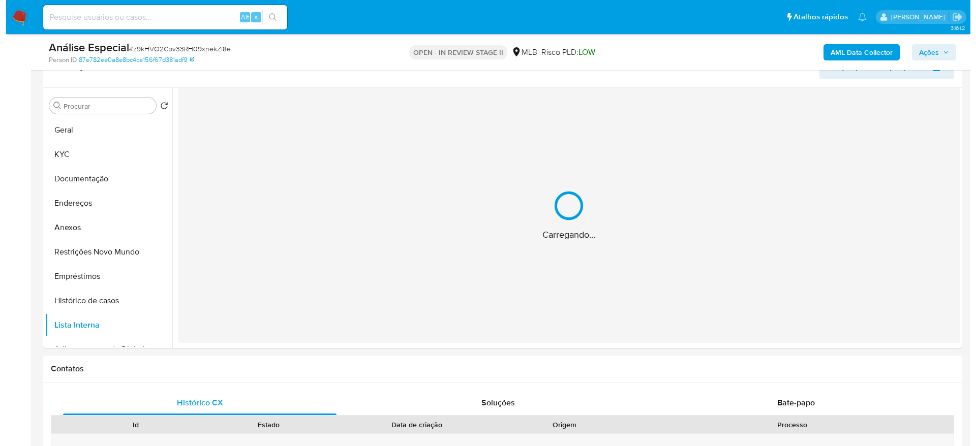
scroll to position [152, 0]
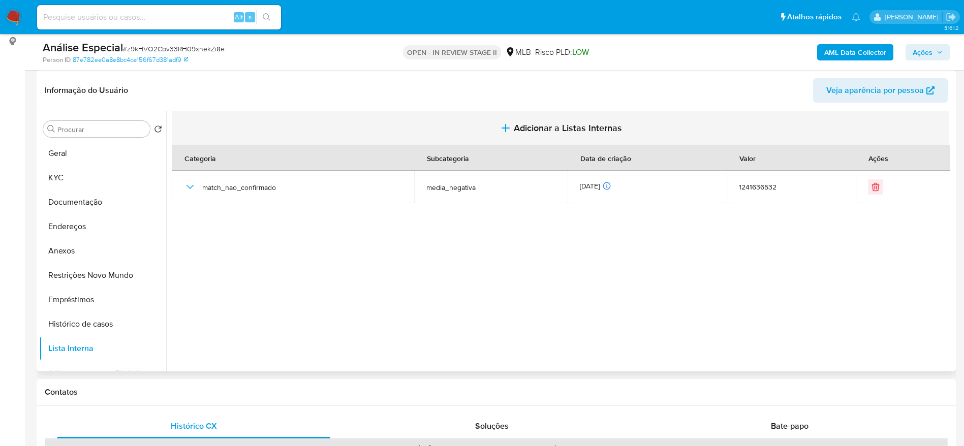
click at [583, 134] on span "Adicionar a Listas Internas" at bounding box center [568, 127] width 108 height 11
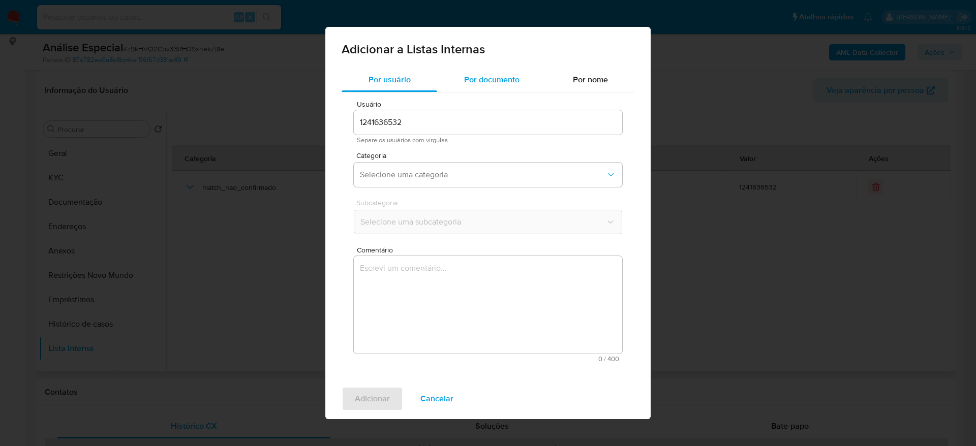
click at [481, 77] on span "Por documento" at bounding box center [491, 80] width 55 height 12
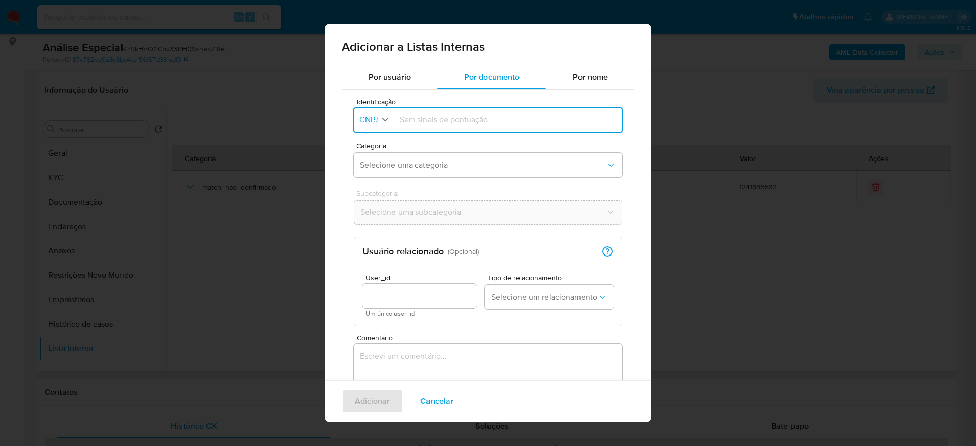
click at [388, 120] on icon "button" at bounding box center [385, 119] width 9 height 9
click at [370, 164] on span "CPF" at bounding box center [367, 164] width 15 height 10
click at [461, 110] on div at bounding box center [505, 120] width 221 height 24
click at [458, 124] on input "Identificação" at bounding box center [505, 119] width 221 height 11
type input "12602315770"
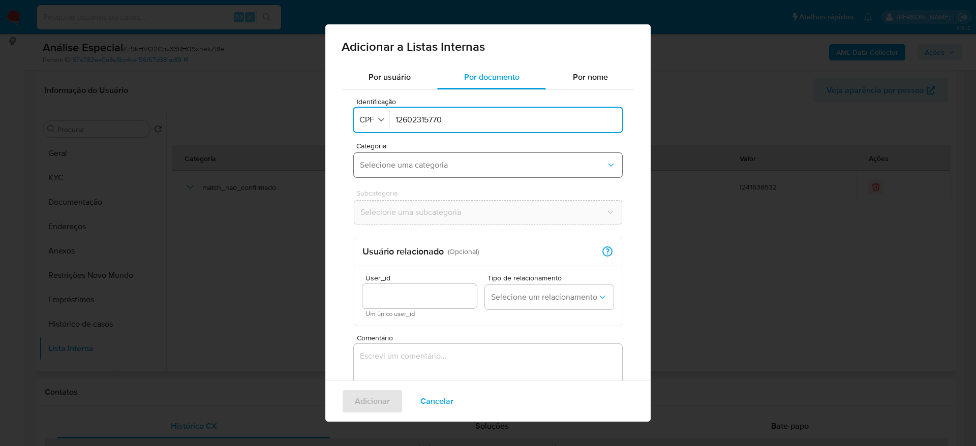
click at [451, 156] on button "Selecione uma categoria" at bounding box center [488, 165] width 268 height 24
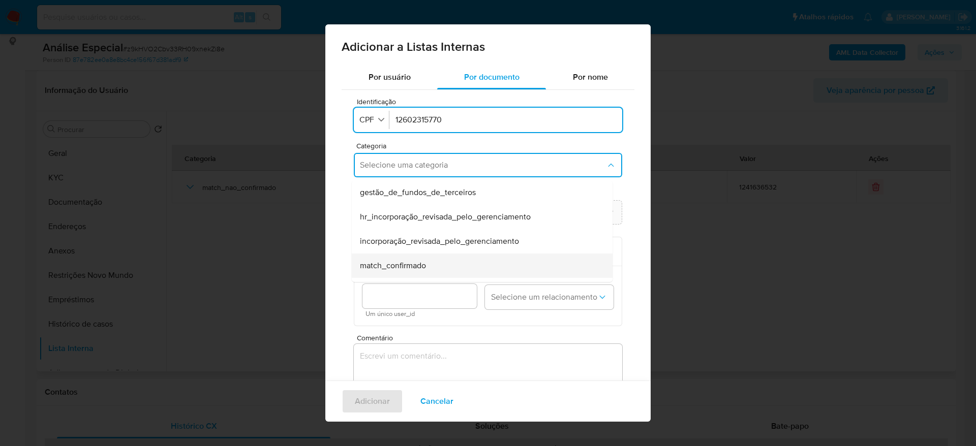
click at [435, 263] on div "match_confirmado" at bounding box center [479, 266] width 238 height 24
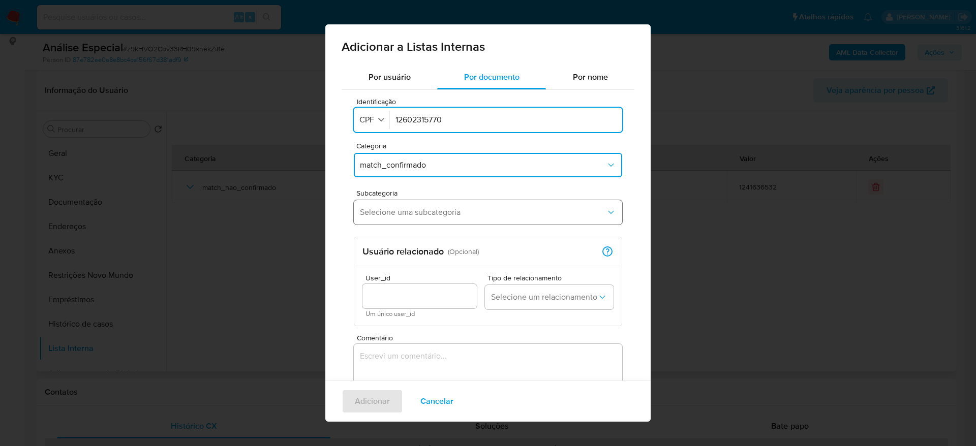
click at [437, 223] on button "Selecione uma subcategoria" at bounding box center [488, 212] width 268 height 24
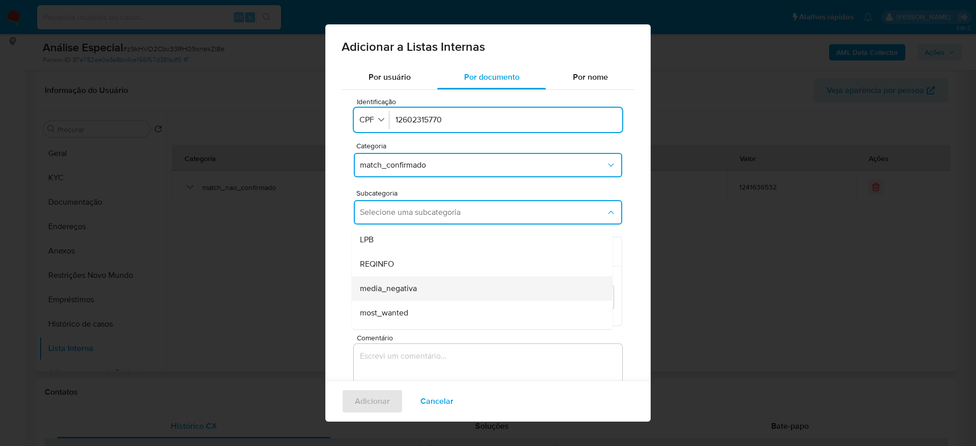
click at [426, 289] on div "media_negativa" at bounding box center [479, 288] width 238 height 24
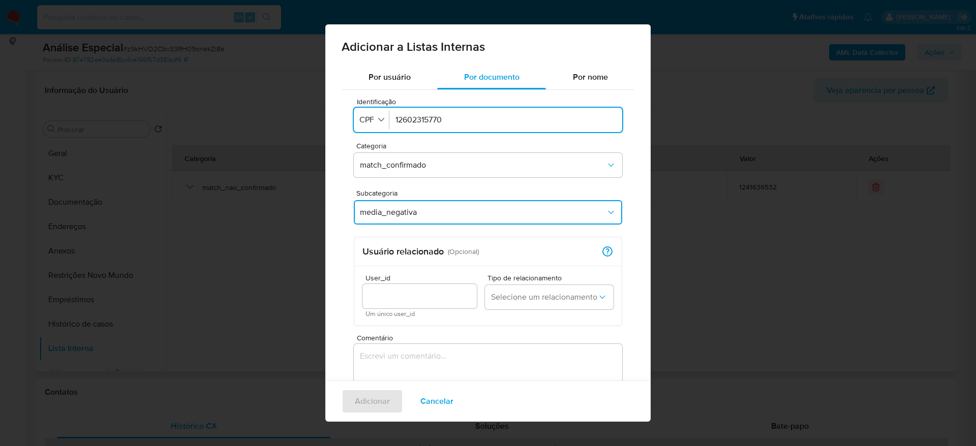
click at [447, 363] on textarea "Comentário" at bounding box center [488, 393] width 268 height 98
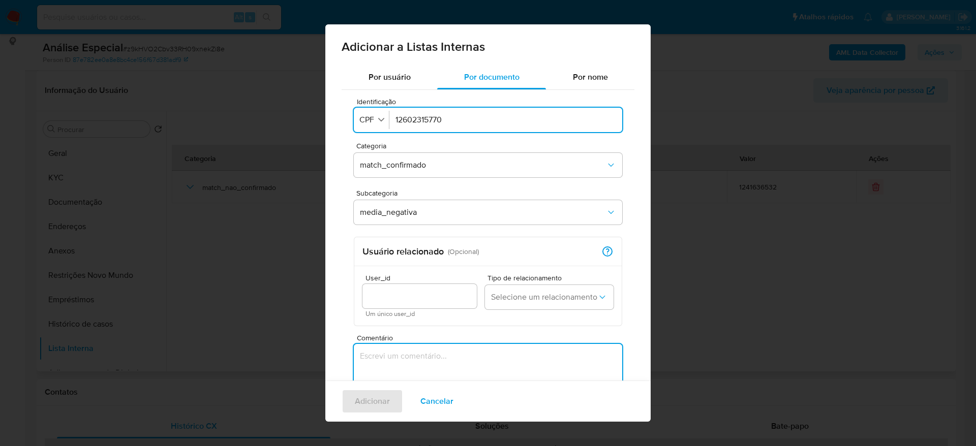
paste textarea "[URL][DOMAIN_NAME][PERSON_NAME]"
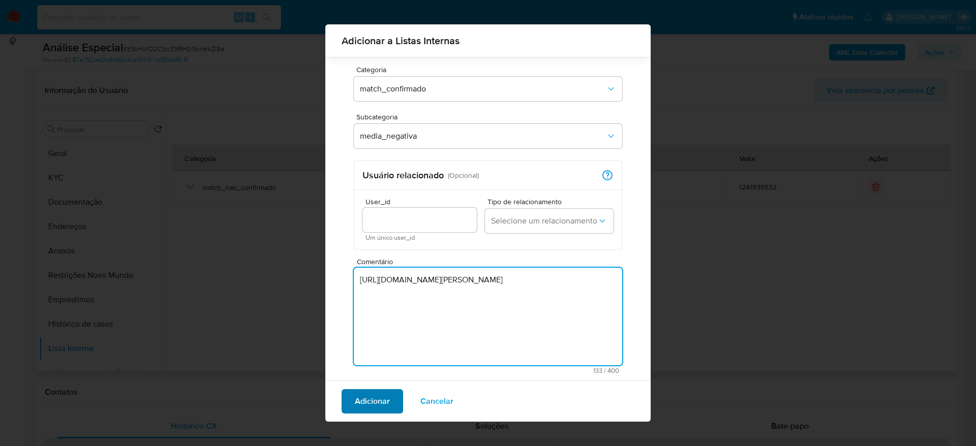
type textarea "[URL][DOMAIN_NAME][PERSON_NAME]"
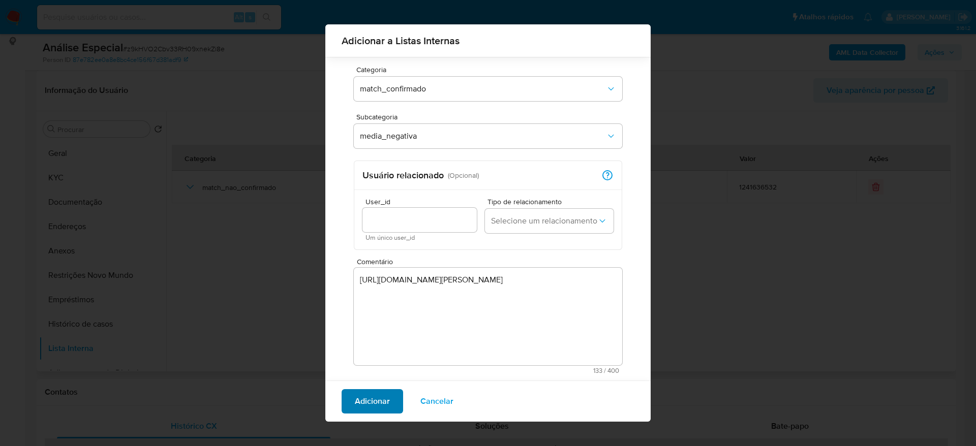
click at [386, 407] on span "Adicionar" at bounding box center [372, 401] width 35 height 22
